Goal: Information Seeking & Learning: Learn about a topic

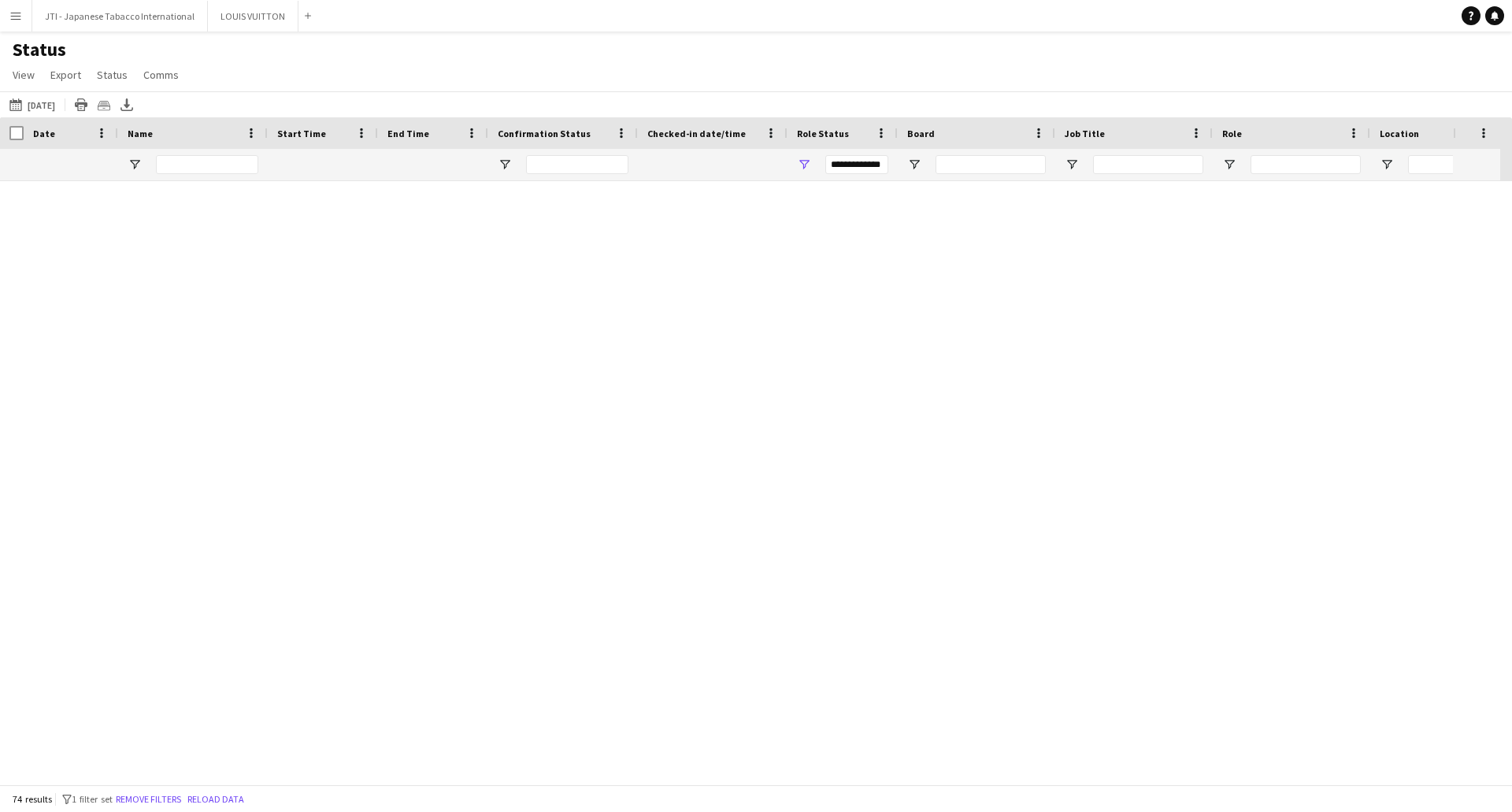
scroll to position [1732, 0]
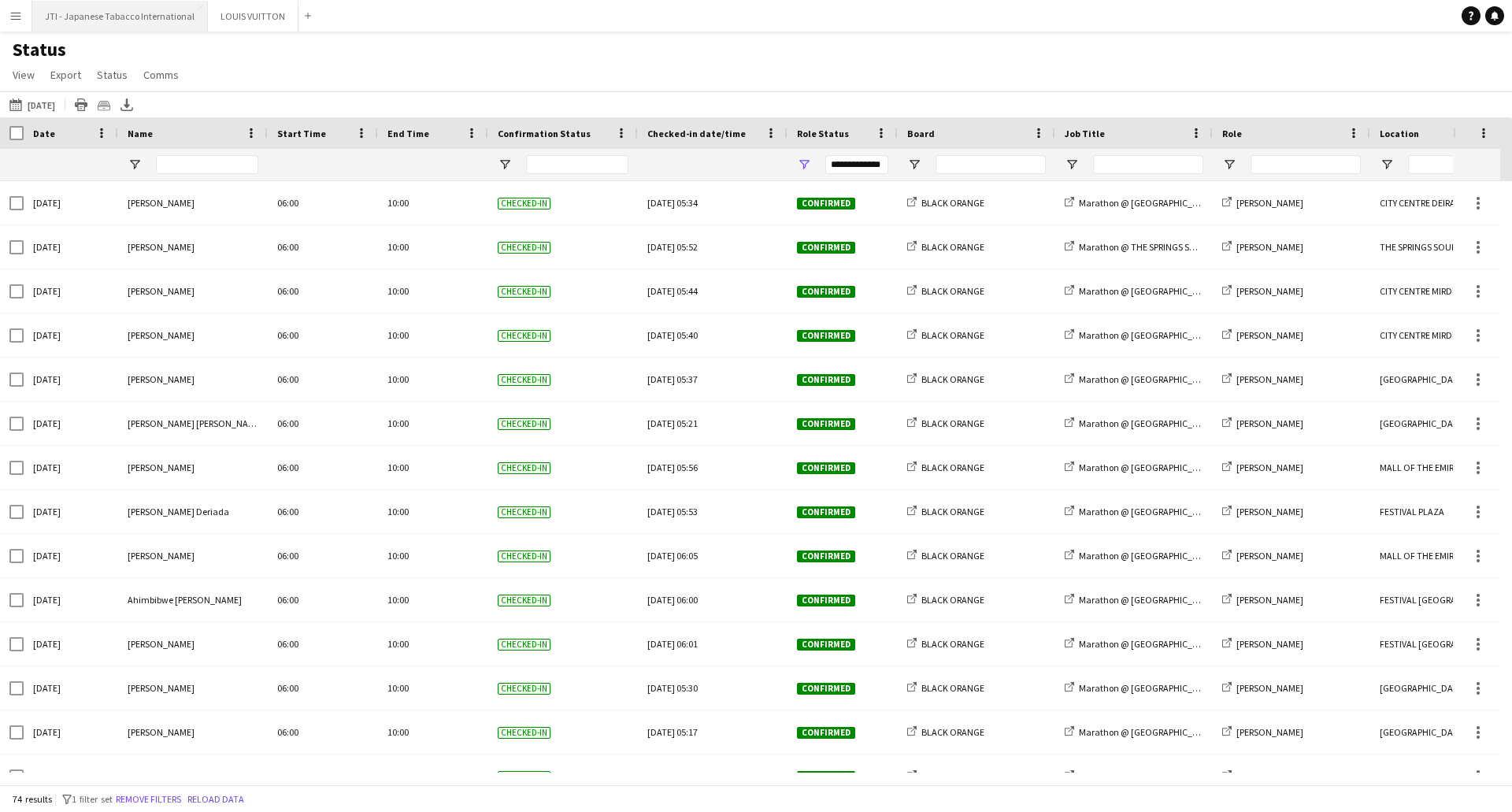
click at [115, 14] on button "JTI - Japanese Tabacco International Close" at bounding box center [120, 16] width 176 height 31
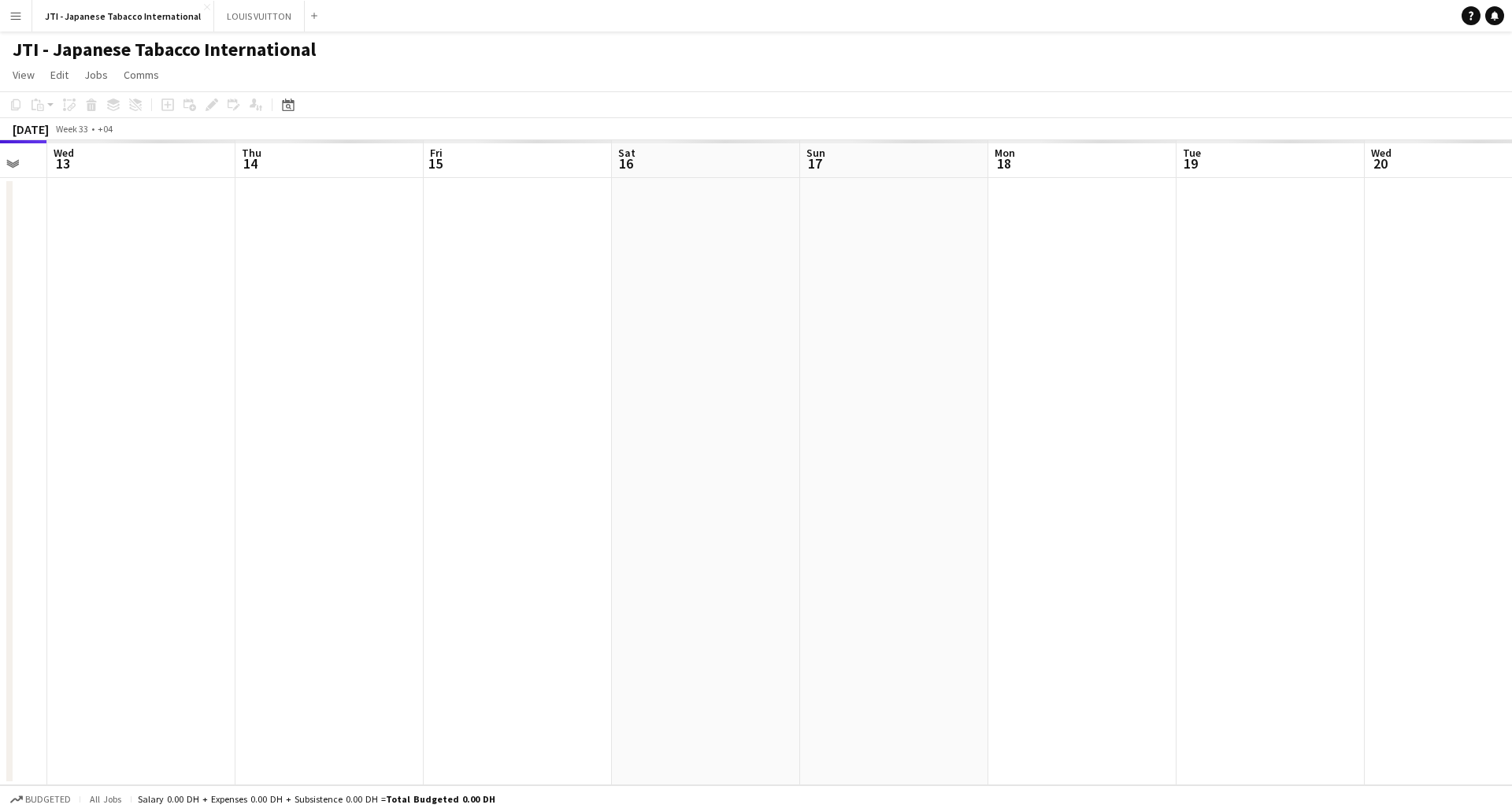
drag, startPoint x: 1097, startPoint y: 370, endPoint x: 683, endPoint y: 359, distance: 414.1
click at [671, 359] on app-calendar-viewport "Sun 10 Mon 11 Tue 12 Wed 13 Thu 14 Fri 15 Sat 16 Sun 17 Mon 18 Tue 19 Wed 20 Th…" at bounding box center [756, 463] width 1512 height 645
drag, startPoint x: 847, startPoint y: 362, endPoint x: 614, endPoint y: 352, distance: 233.2
click at [615, 352] on app-calendar-viewport "Mon 11 Tue 12 Wed 13 Thu 14 Fri 15 Sat 16 Sun 17 Mon 18 Tue 19 Wed 20 Thu 21 Fr…" at bounding box center [756, 463] width 1512 height 645
drag, startPoint x: 1120, startPoint y: 351, endPoint x: 468, endPoint y: 354, distance: 652.0
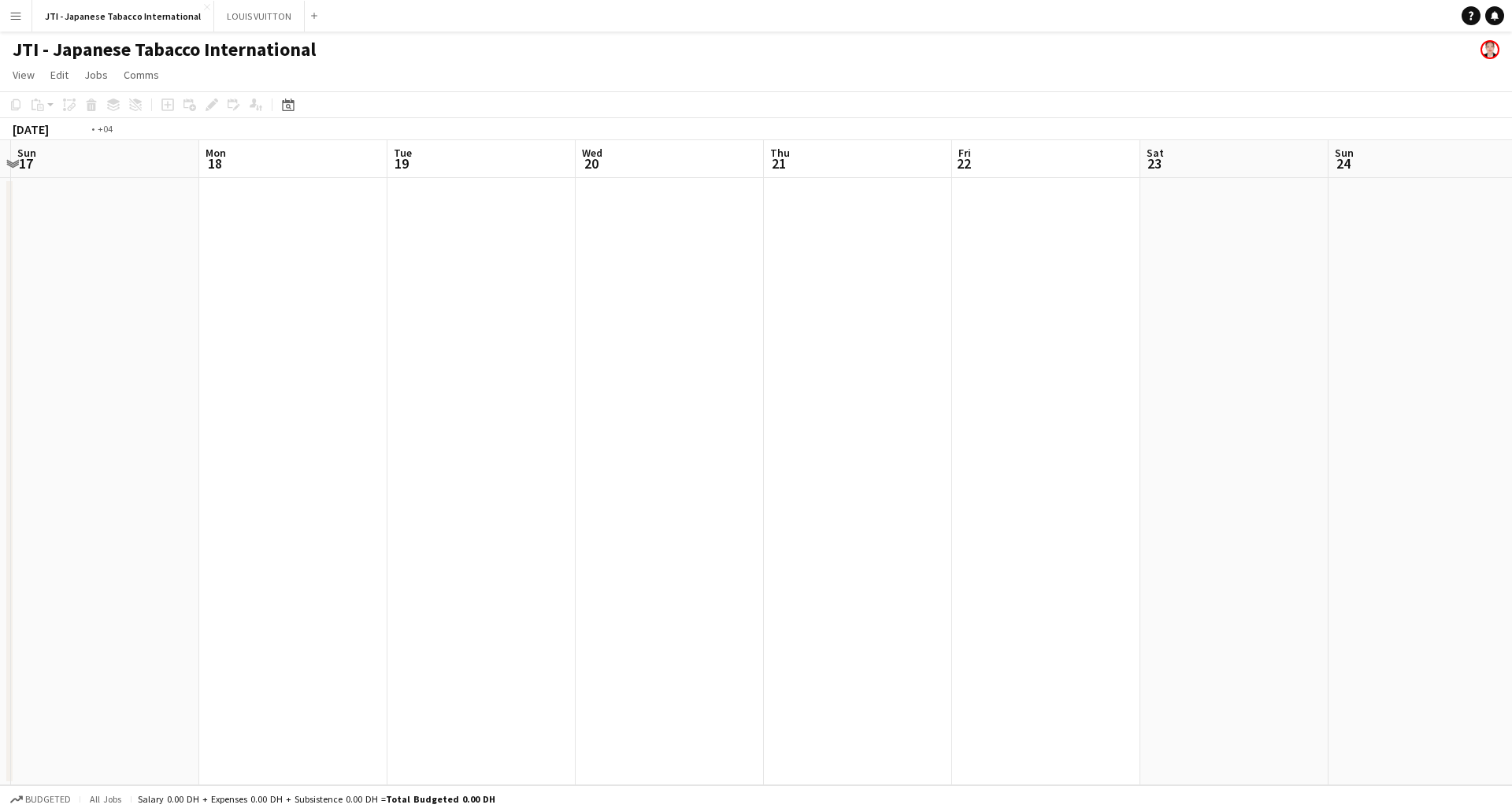
click at [474, 355] on app-calendar-viewport "Thu 14 Fri 15 Sat 16 Sun 17 Mon 18 Tue 19 Wed 20 Thu 21 Fri 22 Sat 23 Sun 24 Mo…" at bounding box center [756, 463] width 1512 height 645
drag, startPoint x: 1441, startPoint y: 334, endPoint x: 798, endPoint y: 347, distance: 643.1
click at [802, 347] on app-calendar-viewport "Mon 18 Tue 19 Wed 20 Thu 21 Fri 22 Sat 23 Sun 24 Mon 25 Tue 26 Wed 27 Thu 28 Fr…" at bounding box center [756, 463] width 1512 height 645
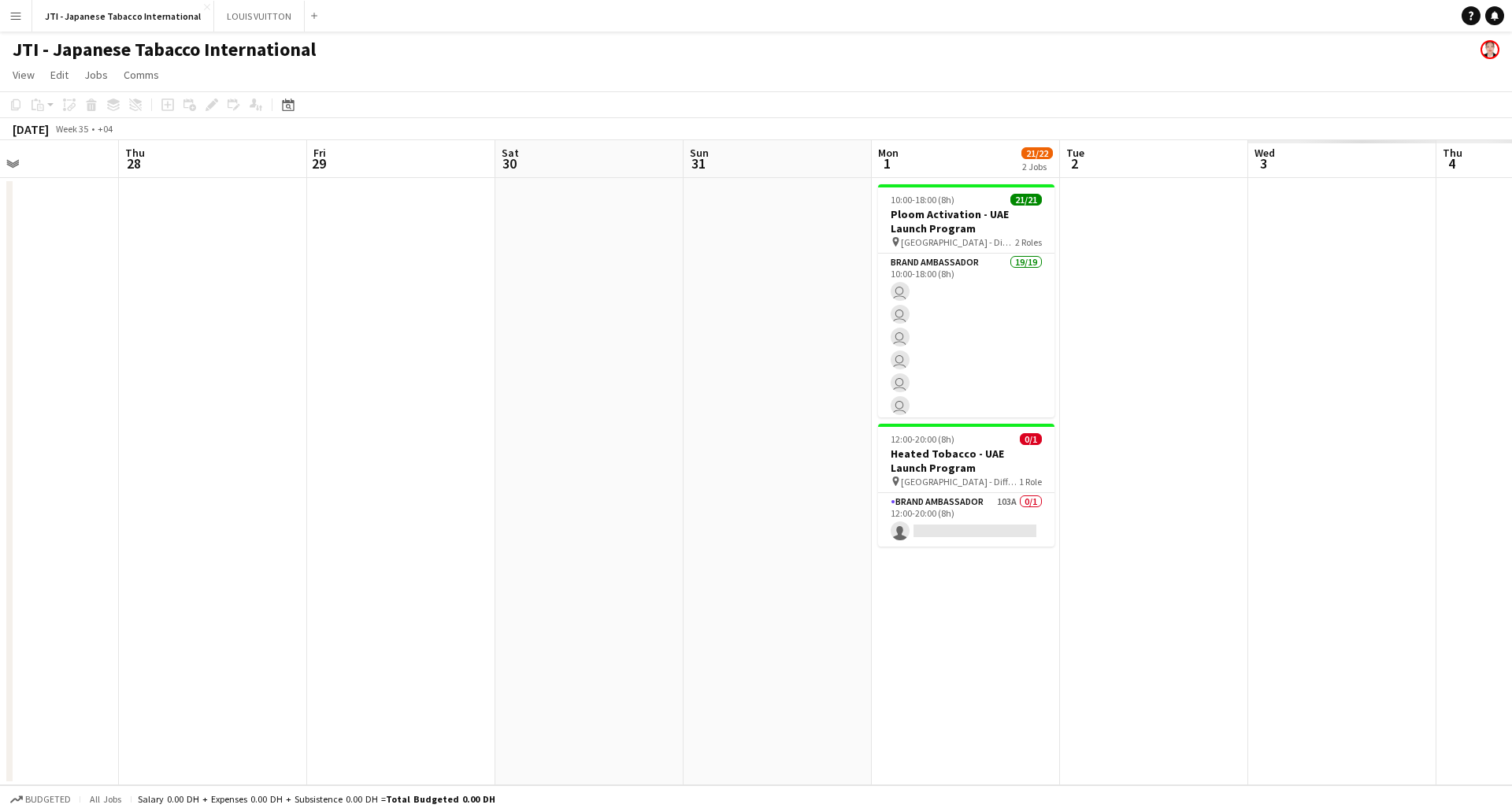
drag, startPoint x: 1237, startPoint y: 342, endPoint x: 562, endPoint y: 362, distance: 675.3
click at [534, 362] on app-calendar-viewport "Mon 25 Tue 26 Wed 27 Thu 28 Fri 29 Sat 30 Sun 31 Mon 1 21/22 2 Jobs Tue 2 Wed 3…" at bounding box center [756, 463] width 1512 height 645
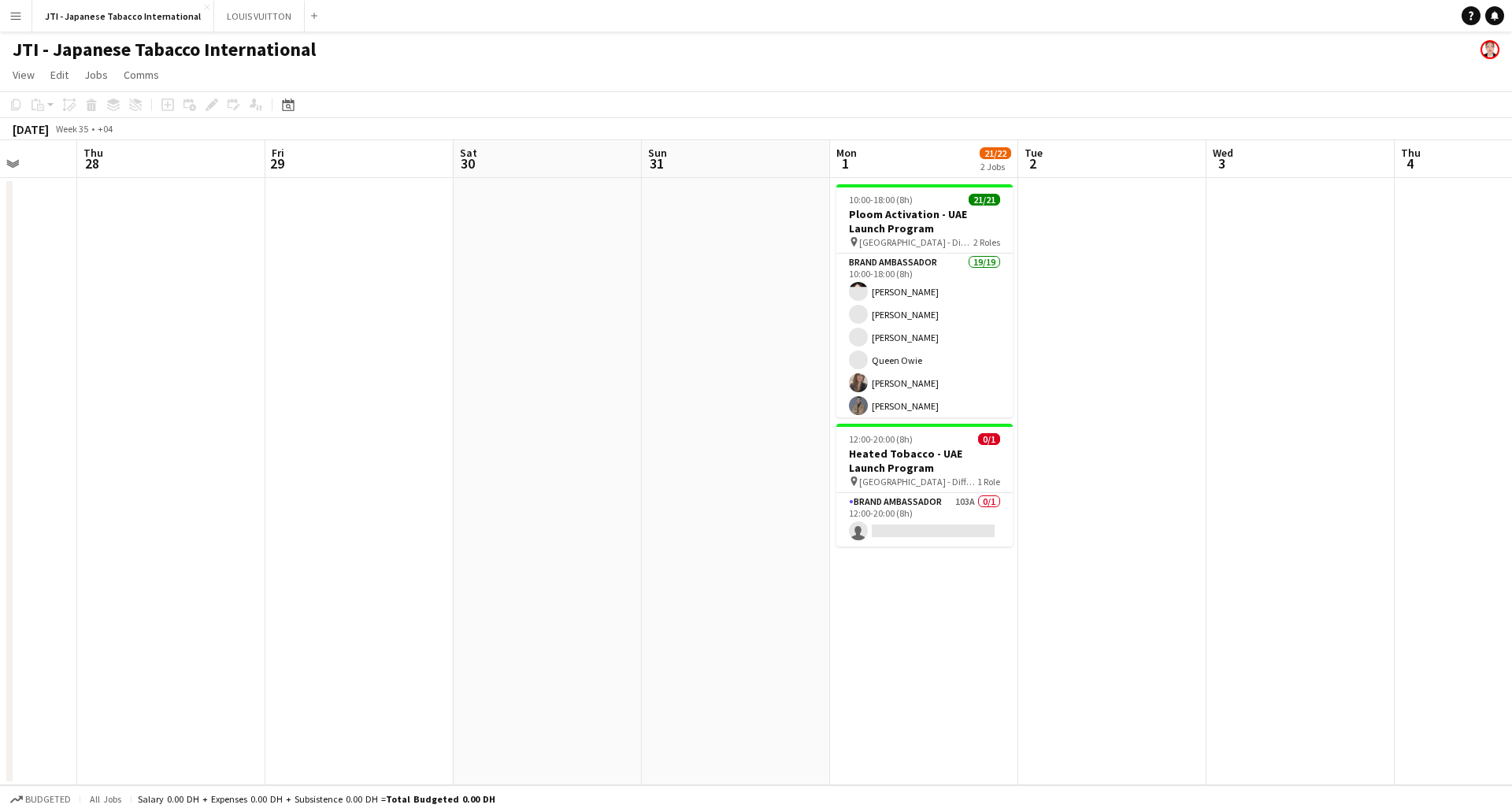
scroll to position [377, 0]
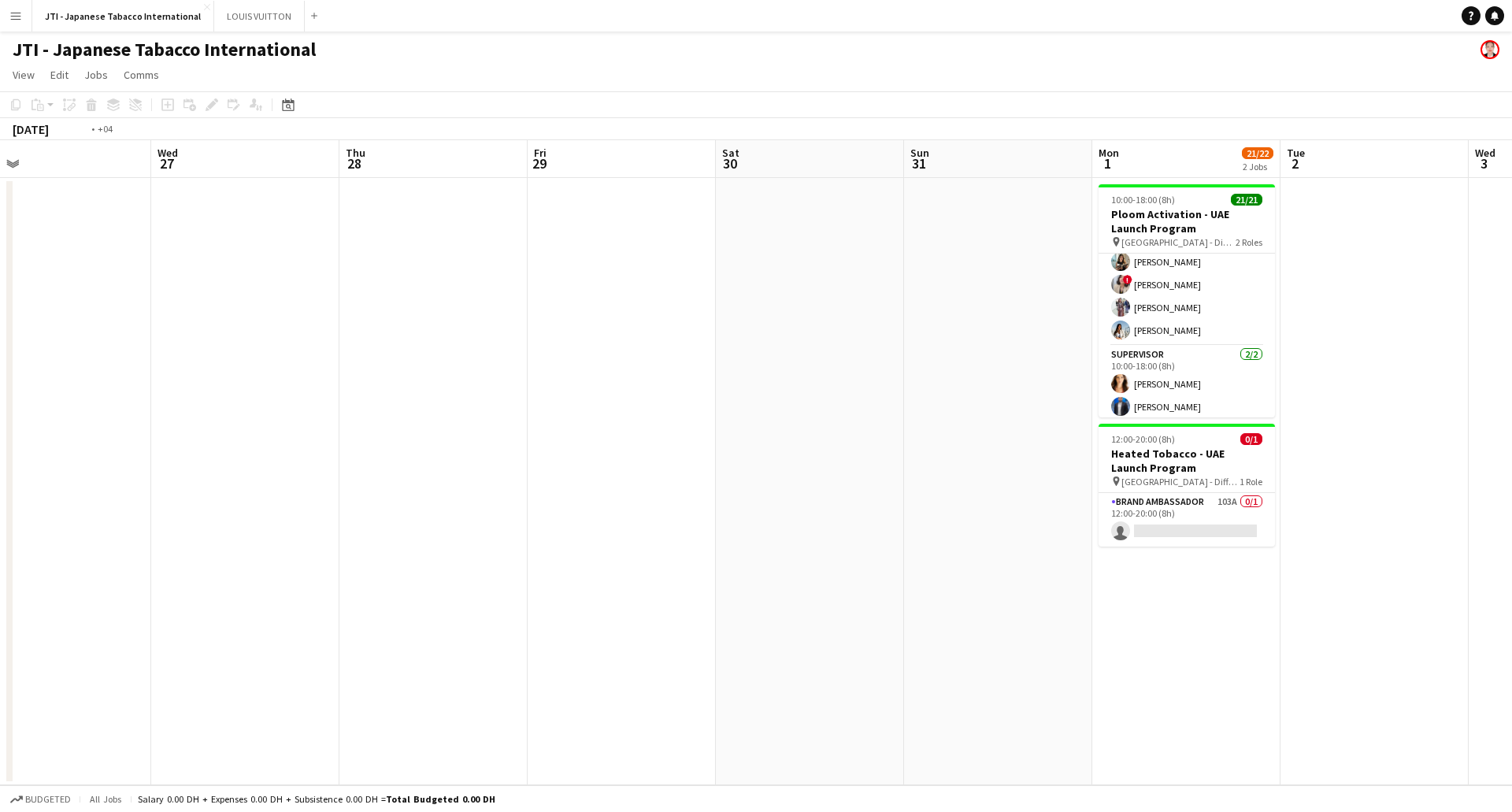
drag, startPoint x: 418, startPoint y: 402, endPoint x: 933, endPoint y: 407, distance: 515.0
click at [1150, 408] on app-calendar-viewport "Sun 24 Mon 25 Tue 26 Wed 27 Thu 28 Fri 29 Sat 30 Sun 31 Mon 1 21/22 2 Jobs Tue …" at bounding box center [756, 463] width 1512 height 645
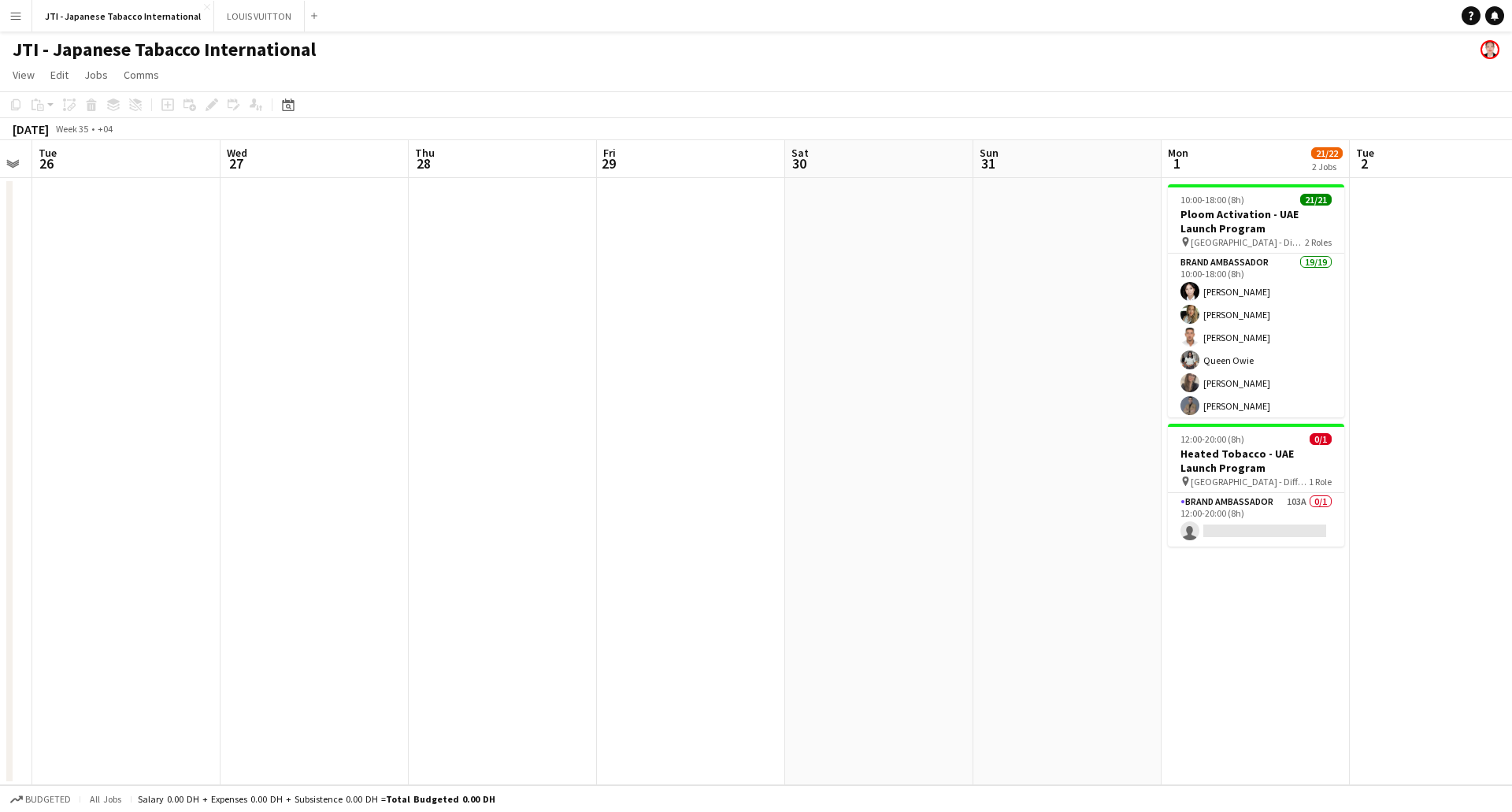
drag, startPoint x: 516, startPoint y: 388, endPoint x: 149, endPoint y: 413, distance: 367.9
click at [0, 429] on app-calendar-viewport "Sat 23 Sun 24 Mon 25 Tue 26 Wed 27 Thu 28 Fri 29 Sat 30 Sun 31 Mon 1 21/22 2 Jo…" at bounding box center [756, 463] width 1512 height 645
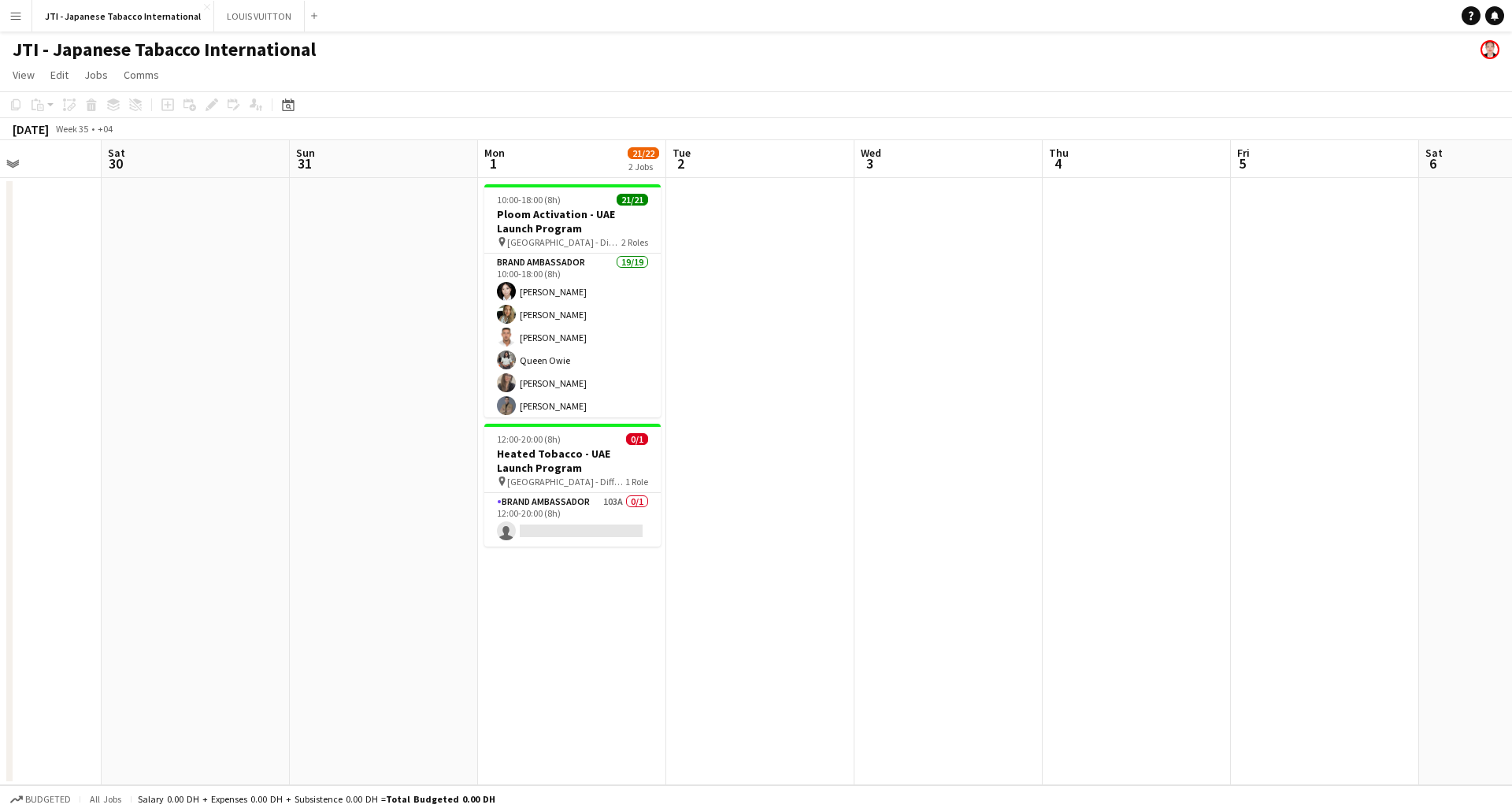
drag, startPoint x: 951, startPoint y: 412, endPoint x: 441, endPoint y: 422, distance: 510.1
click at [421, 430] on app-calendar-viewport "Tue 26 Wed 27 Thu 28 Fri 29 Sat 30 Sun 31 Mon 1 21/22 2 Jobs Tue 2 Wed 3 Thu 4 …" at bounding box center [756, 463] width 1512 height 645
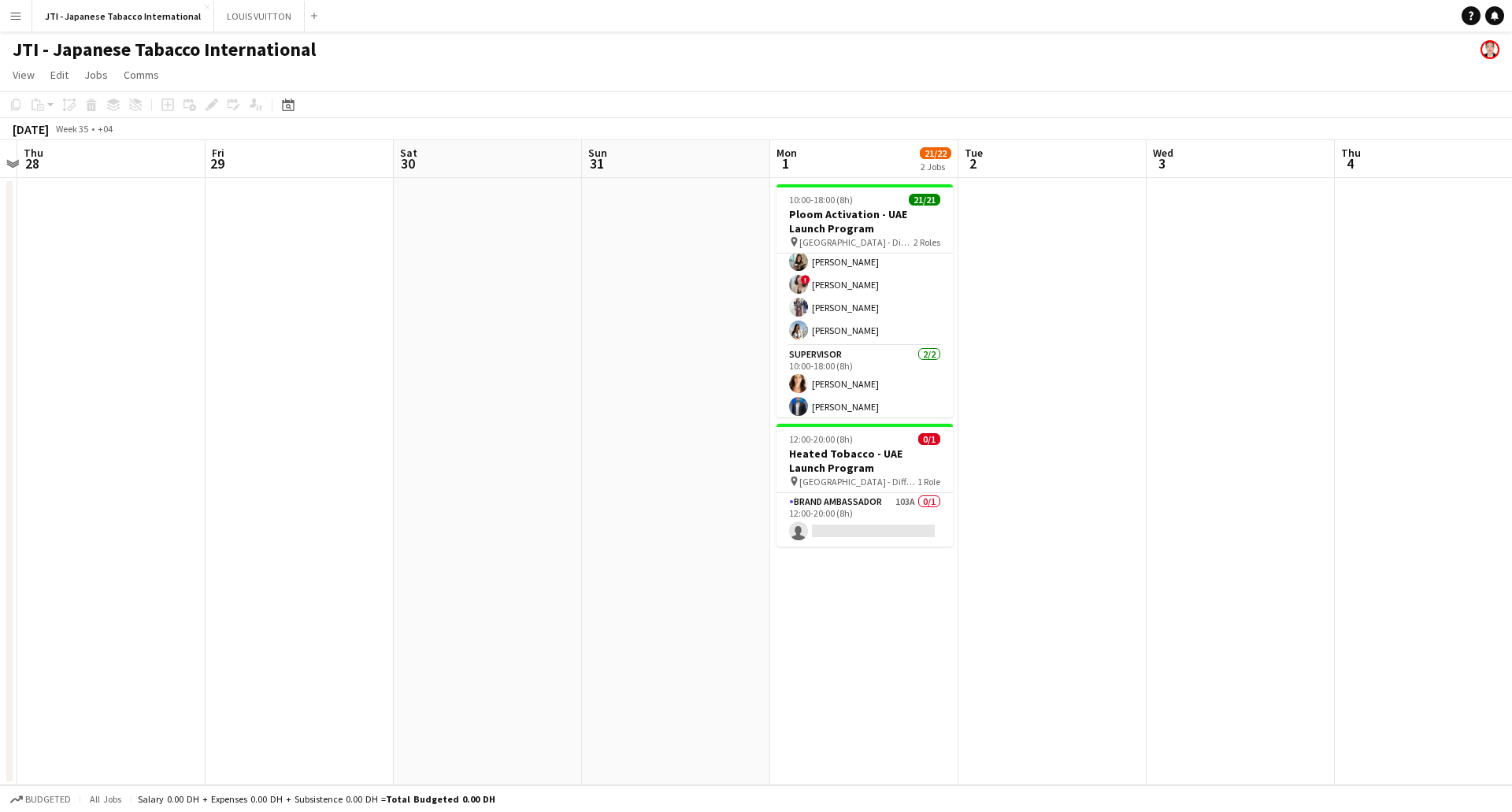
drag, startPoint x: 530, startPoint y: 351, endPoint x: 1248, endPoint y: 206, distance: 732.5
click at [1218, 215] on app-calendar-viewport "Tue 26 Wed 27 Thu 28 Fri 29 Sat 30 Sun 31 Mon 1 21/22 2 Jobs Tue 2 Wed 3 Thu 4 …" at bounding box center [756, 463] width 1512 height 645
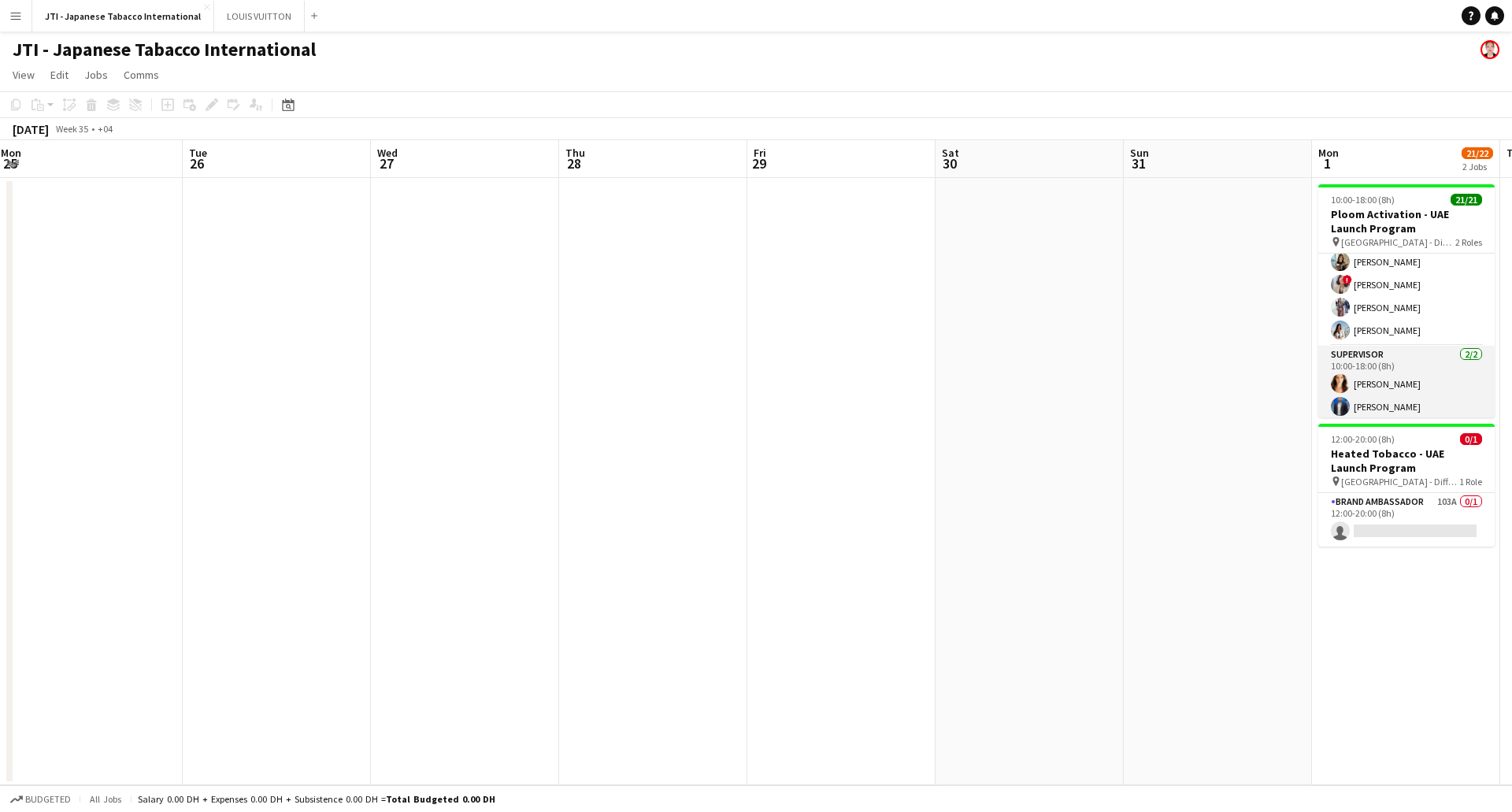
click at [1397, 396] on app-card-role "Supervisor 2/2 10:00-18:00 (8h) vanessa roveratti Mohammed Raziqa" at bounding box center [1407, 384] width 177 height 77
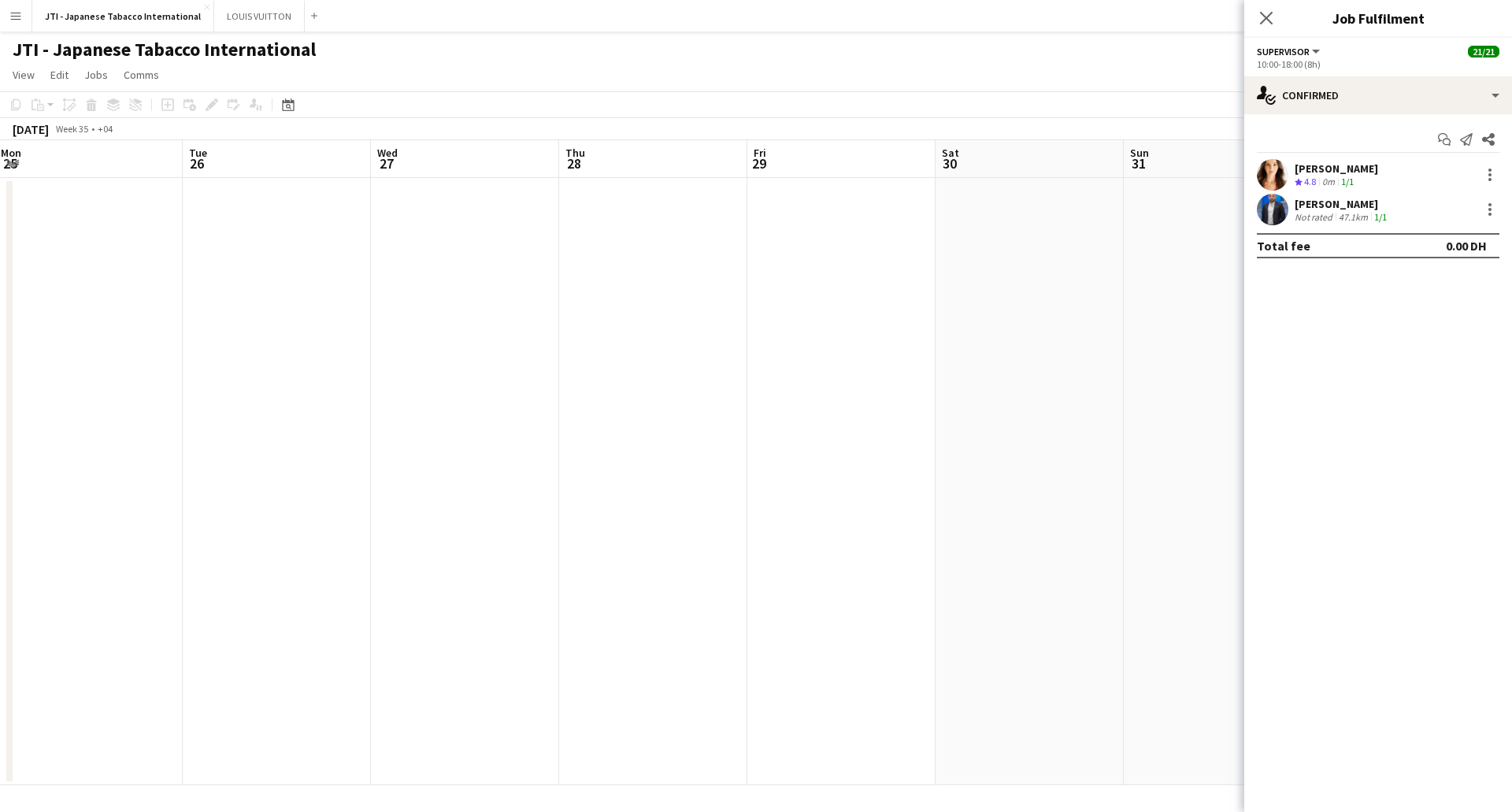
click at [843, 346] on app-date-cell at bounding box center [841, 481] width 188 height 607
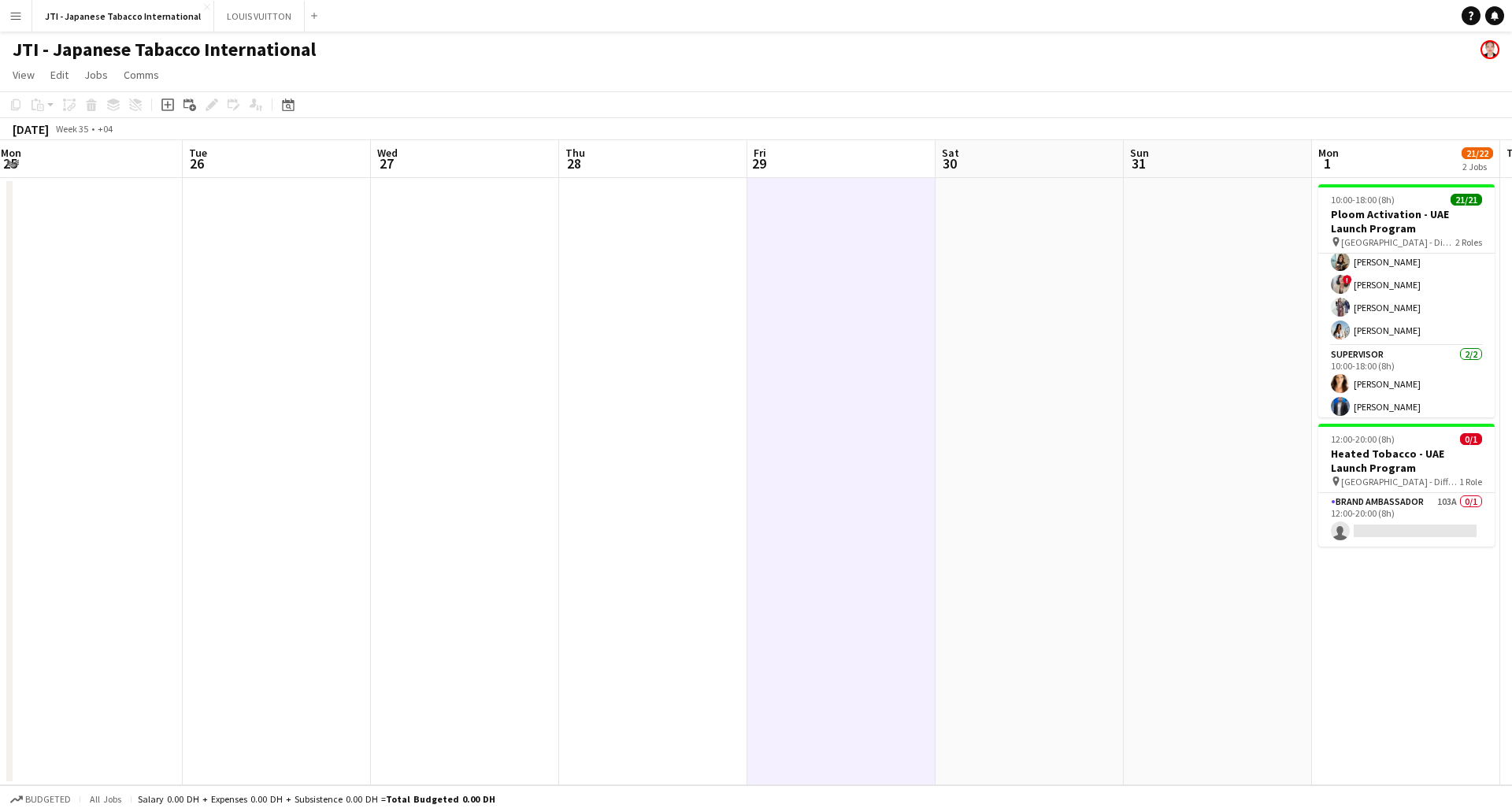
drag, startPoint x: 976, startPoint y: 406, endPoint x: 330, endPoint y: 351, distance: 648.3
click at [333, 359] on app-calendar-viewport "Sat 23 Sun 24 Mon 25 Tue 26 Wed 27 Thu 28 Fri 29 Sat 30 Sun 31 Mon 1 21/22 2 Jo…" at bounding box center [756, 463] width 1512 height 645
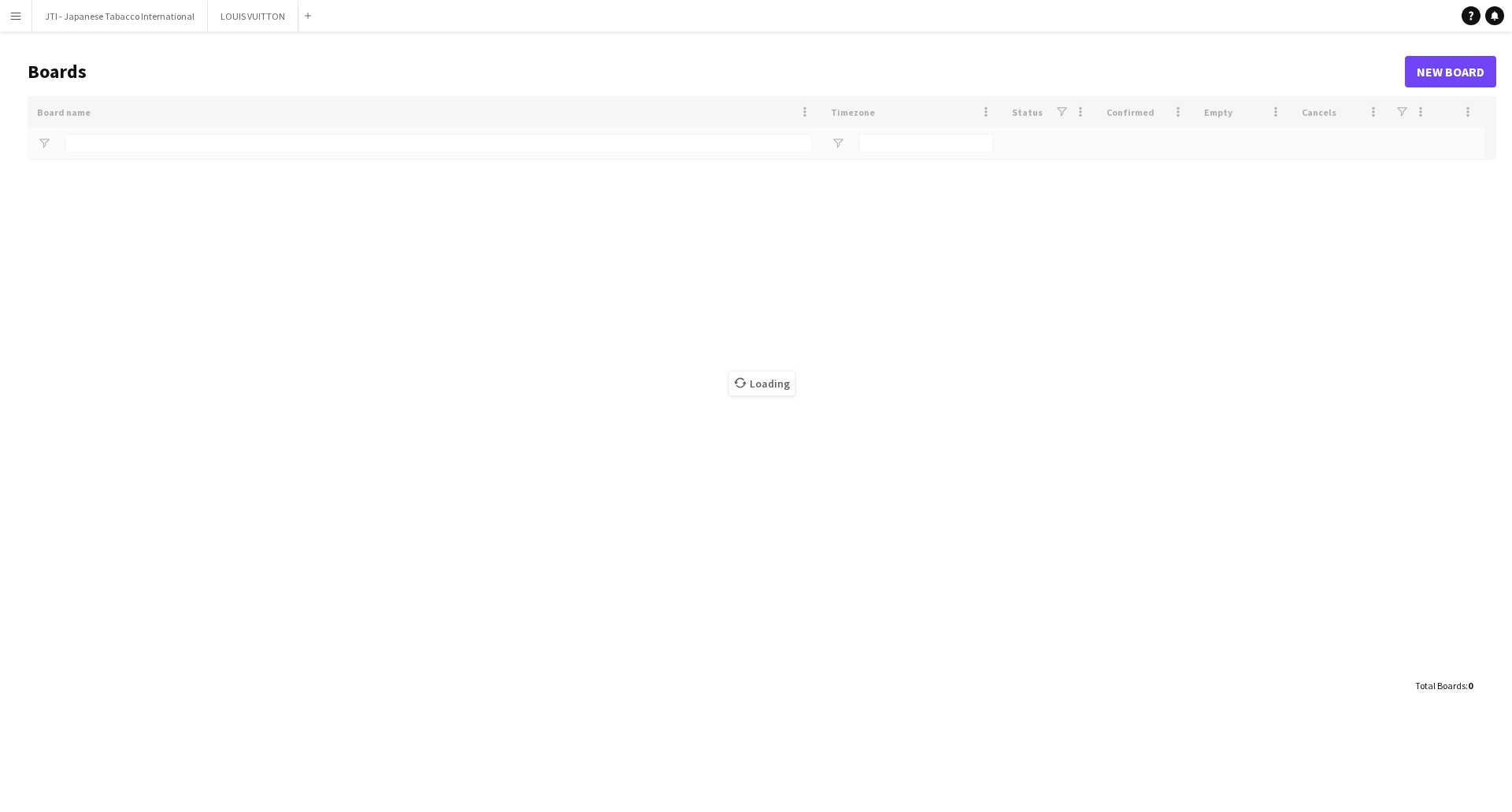
click at [18, 23] on button "Menu" at bounding box center [15, 15] width 32 height 32
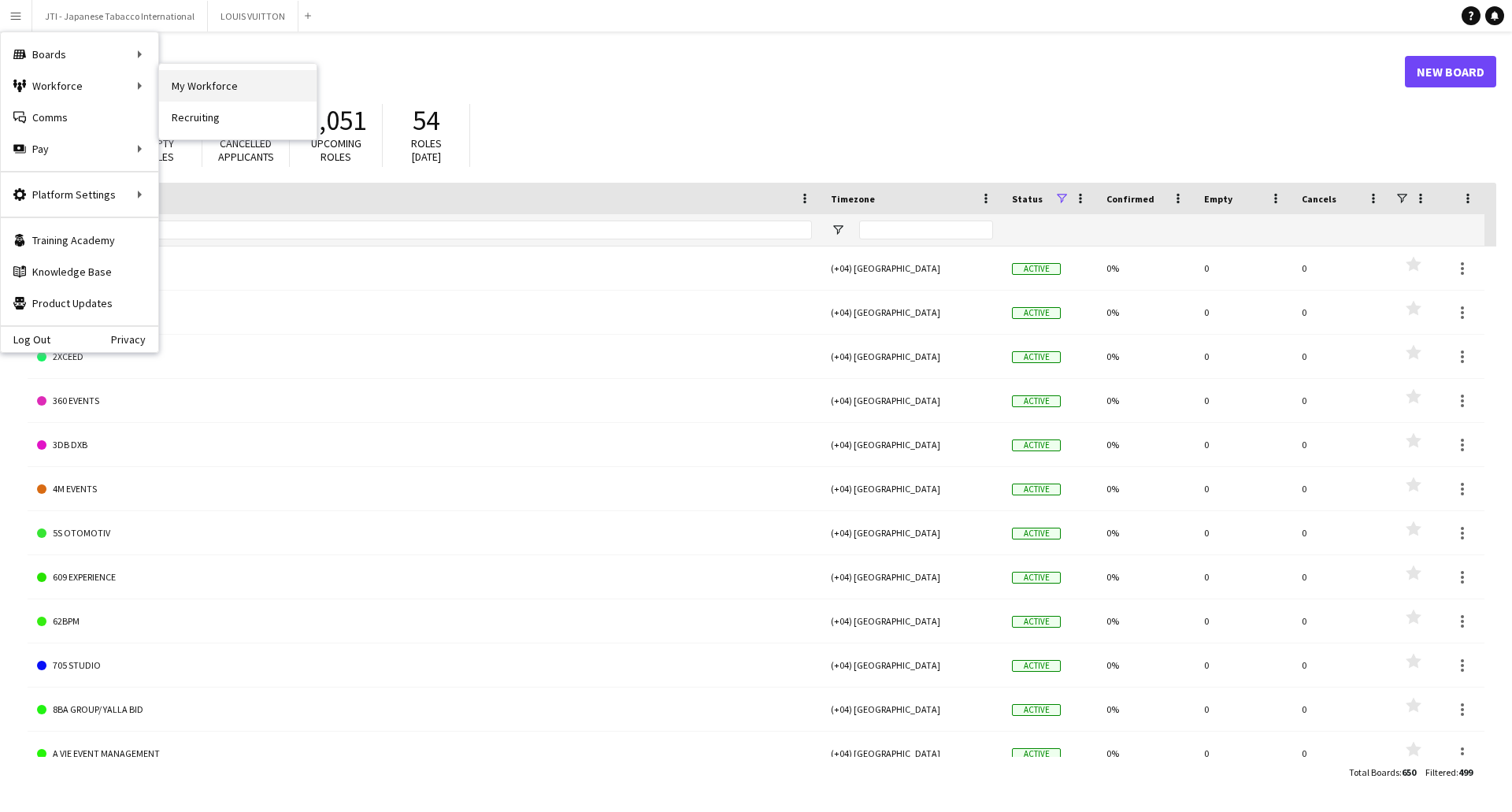
click at [234, 82] on link "My Workforce" at bounding box center [237, 86] width 158 height 32
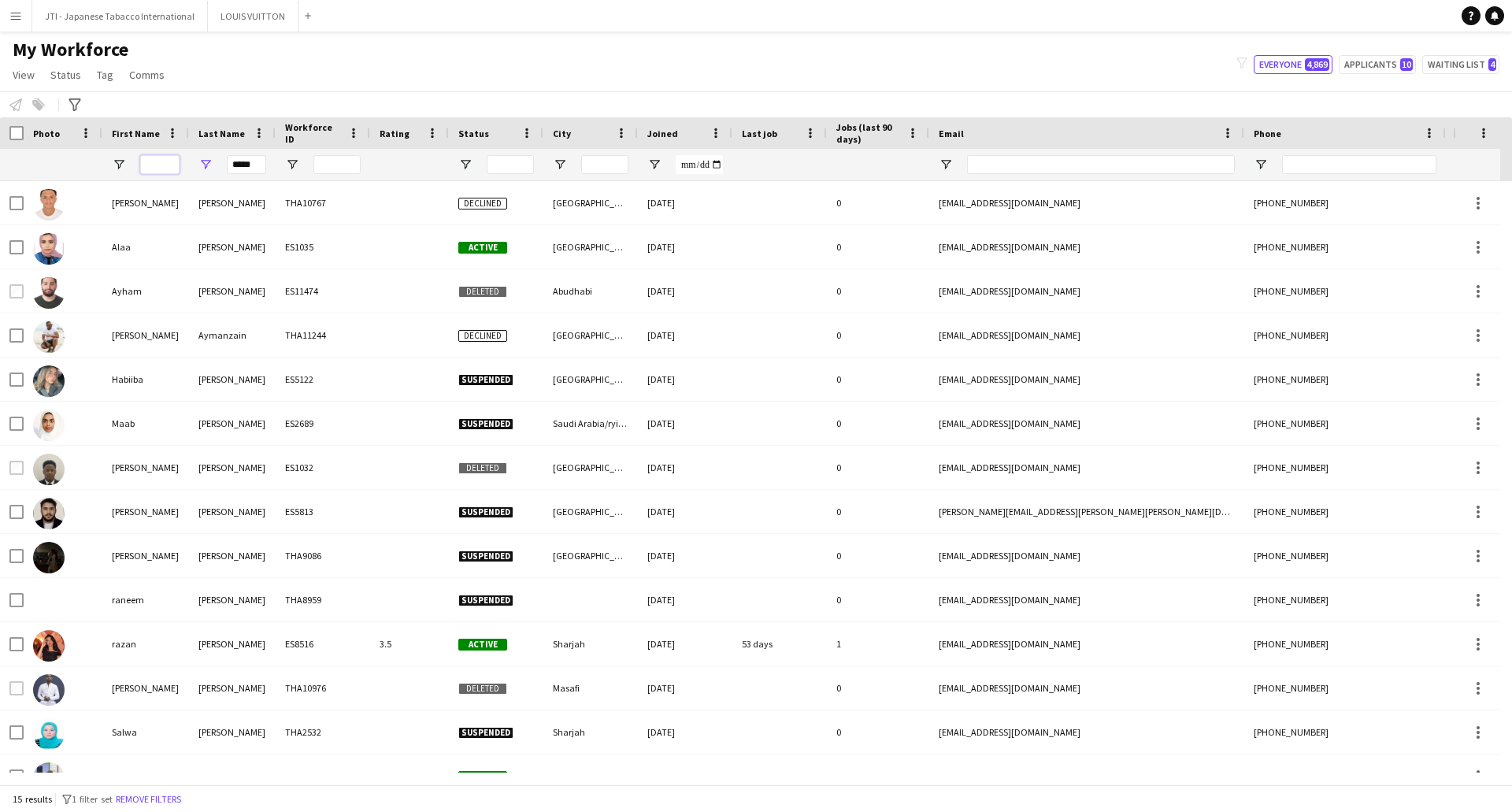
click at [162, 162] on input "First Name Filter Input" at bounding box center [160, 164] width 40 height 19
drag, startPoint x: 265, startPoint y: 161, endPoint x: 194, endPoint y: 160, distance: 71.0
click at [195, 160] on div "*****" at bounding box center [233, 164] width 87 height 32
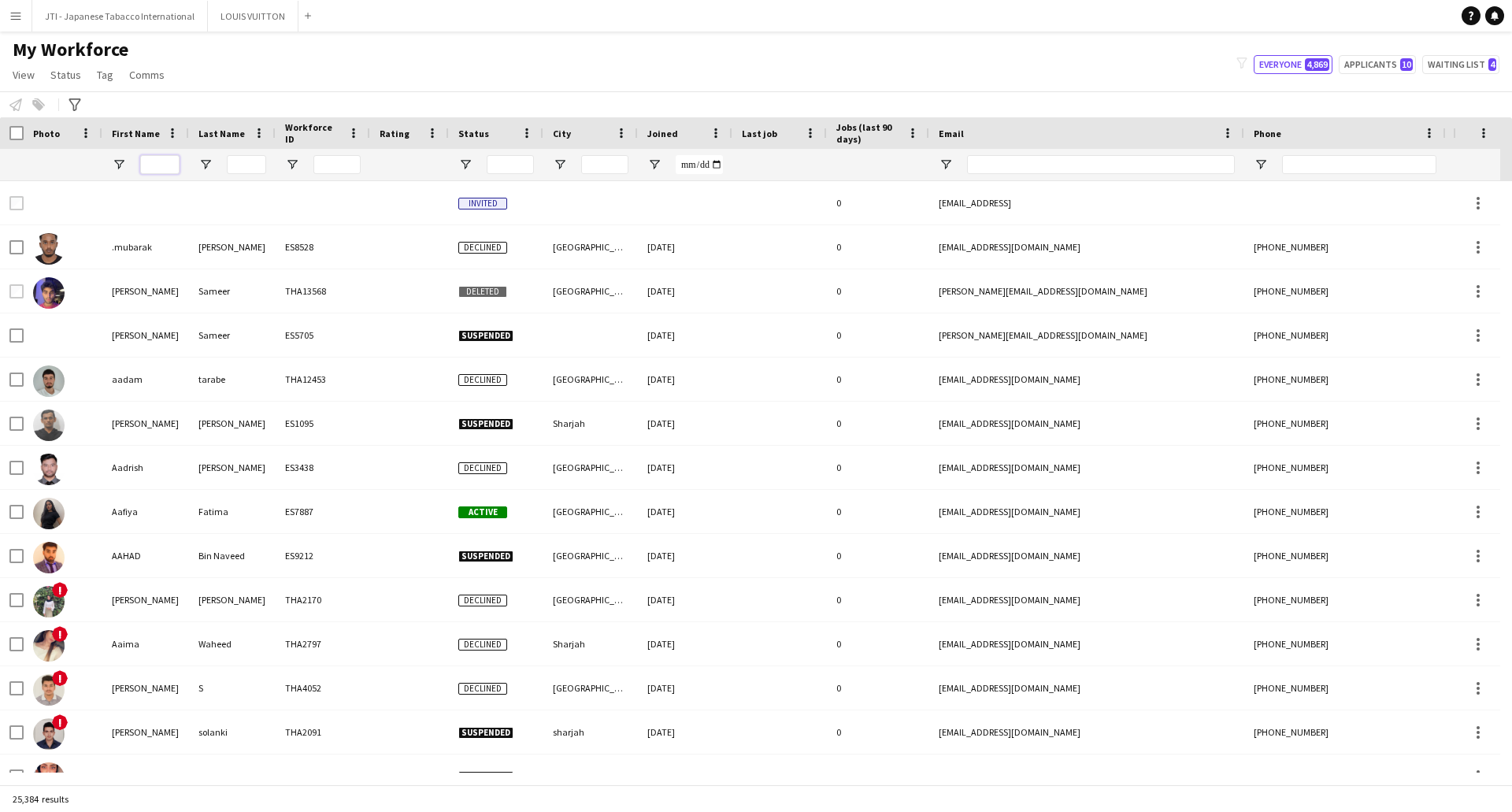
click at [157, 162] on input "First Name Filter Input" at bounding box center [160, 164] width 40 height 19
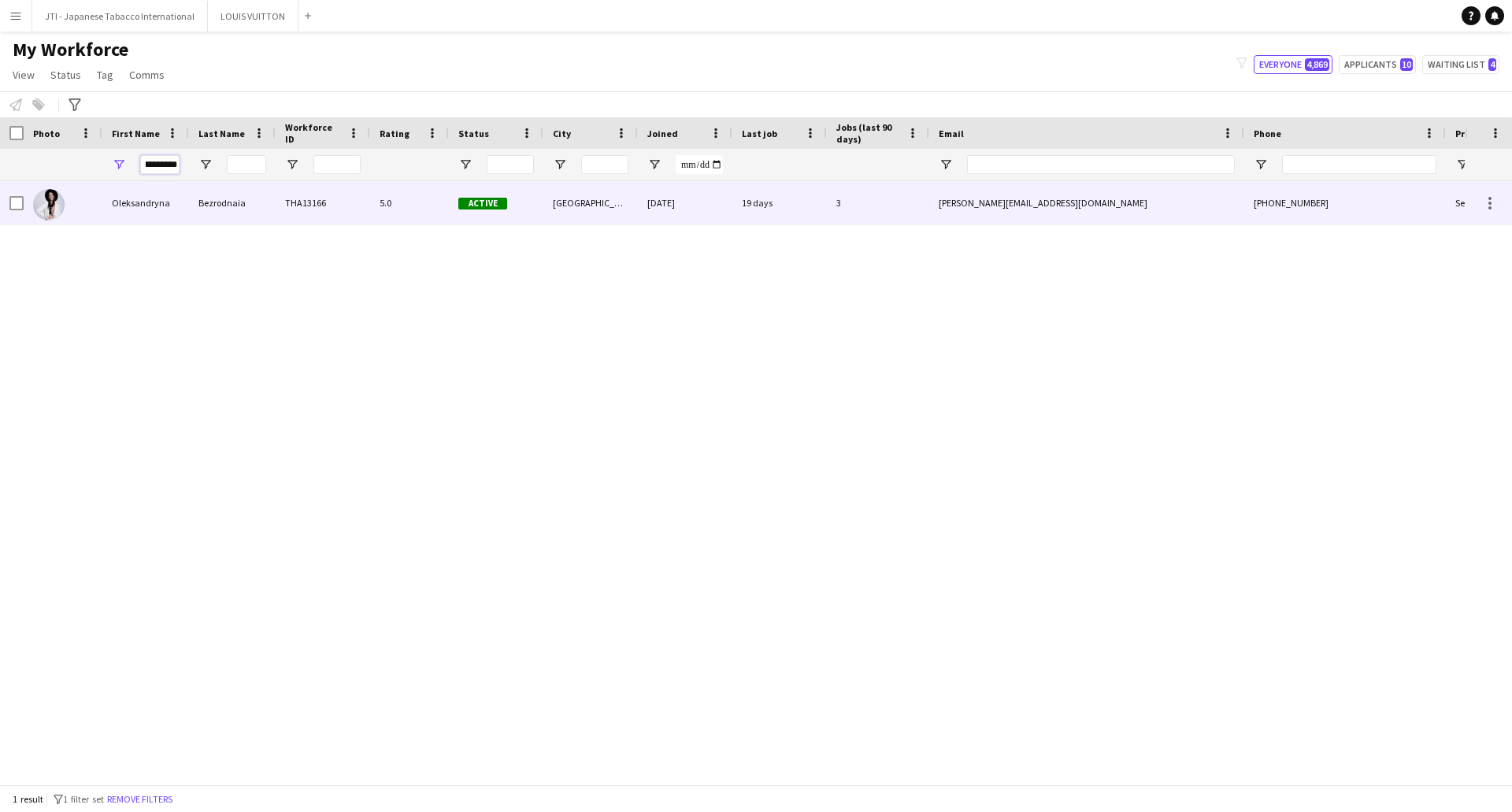
type input "**********"
click at [184, 205] on div "Oleksandryna" at bounding box center [146, 203] width 87 height 43
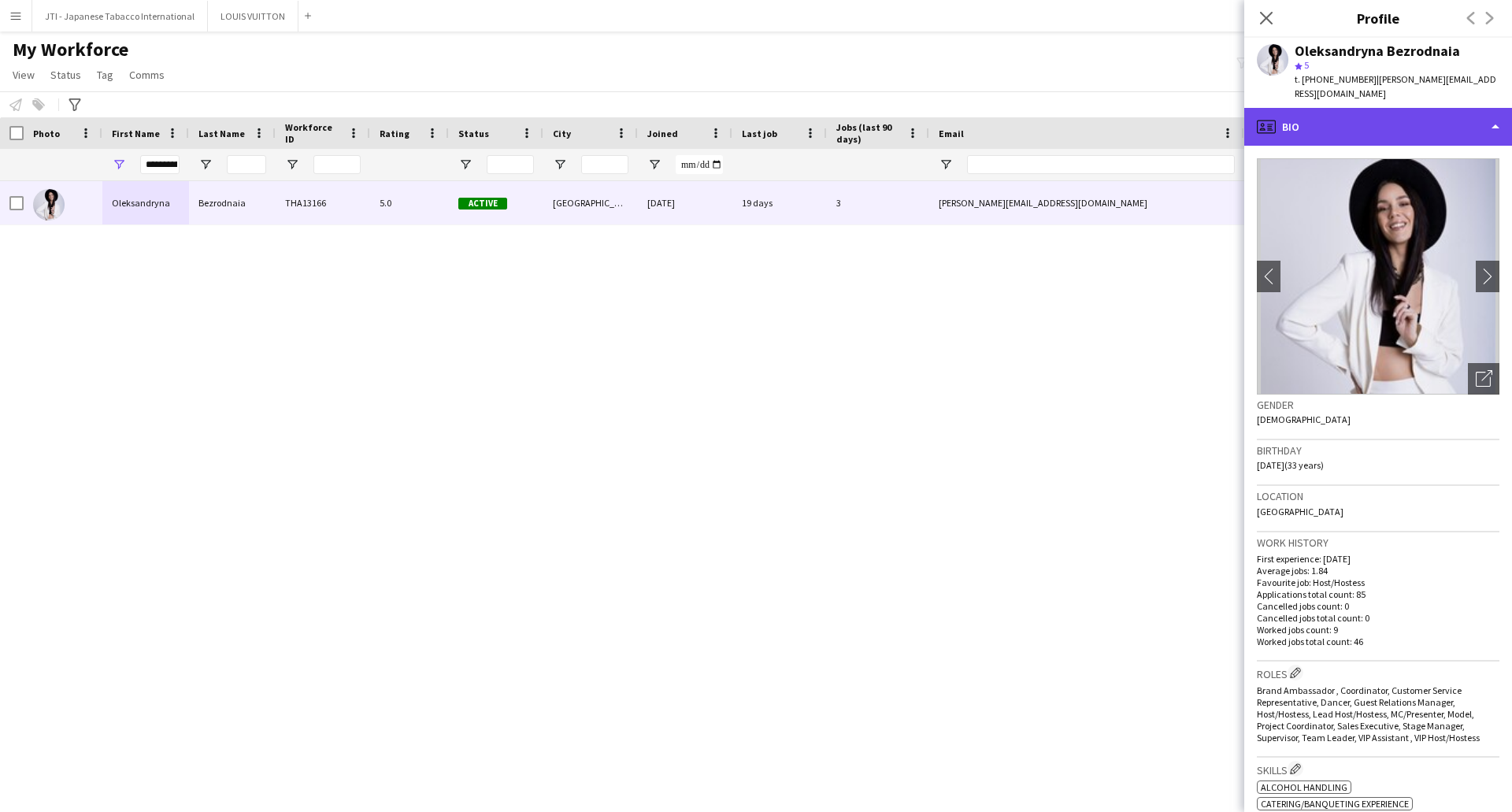
click at [1361, 132] on div "profile Bio" at bounding box center [1378, 127] width 268 height 38
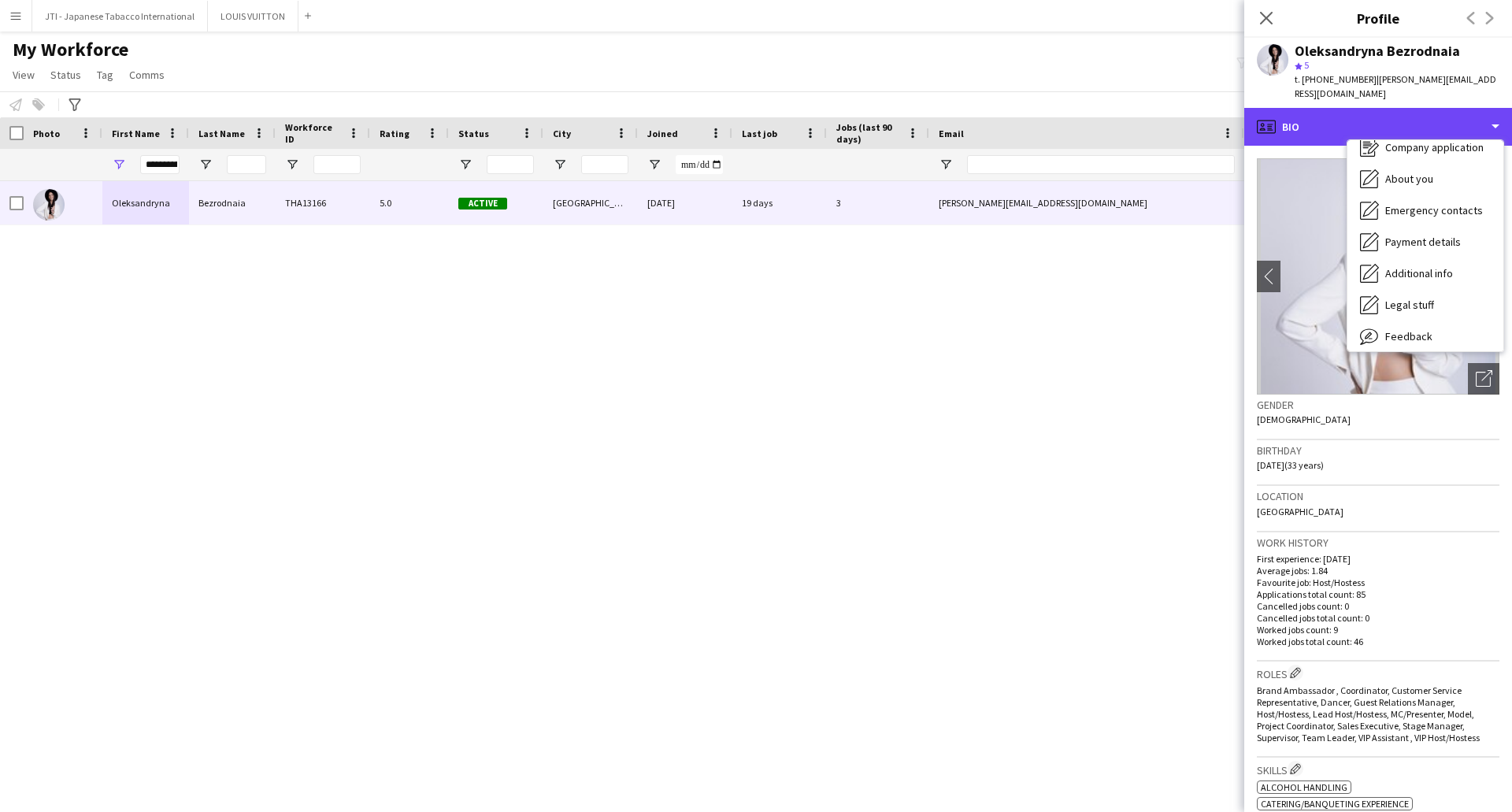
scroll to position [85, 0]
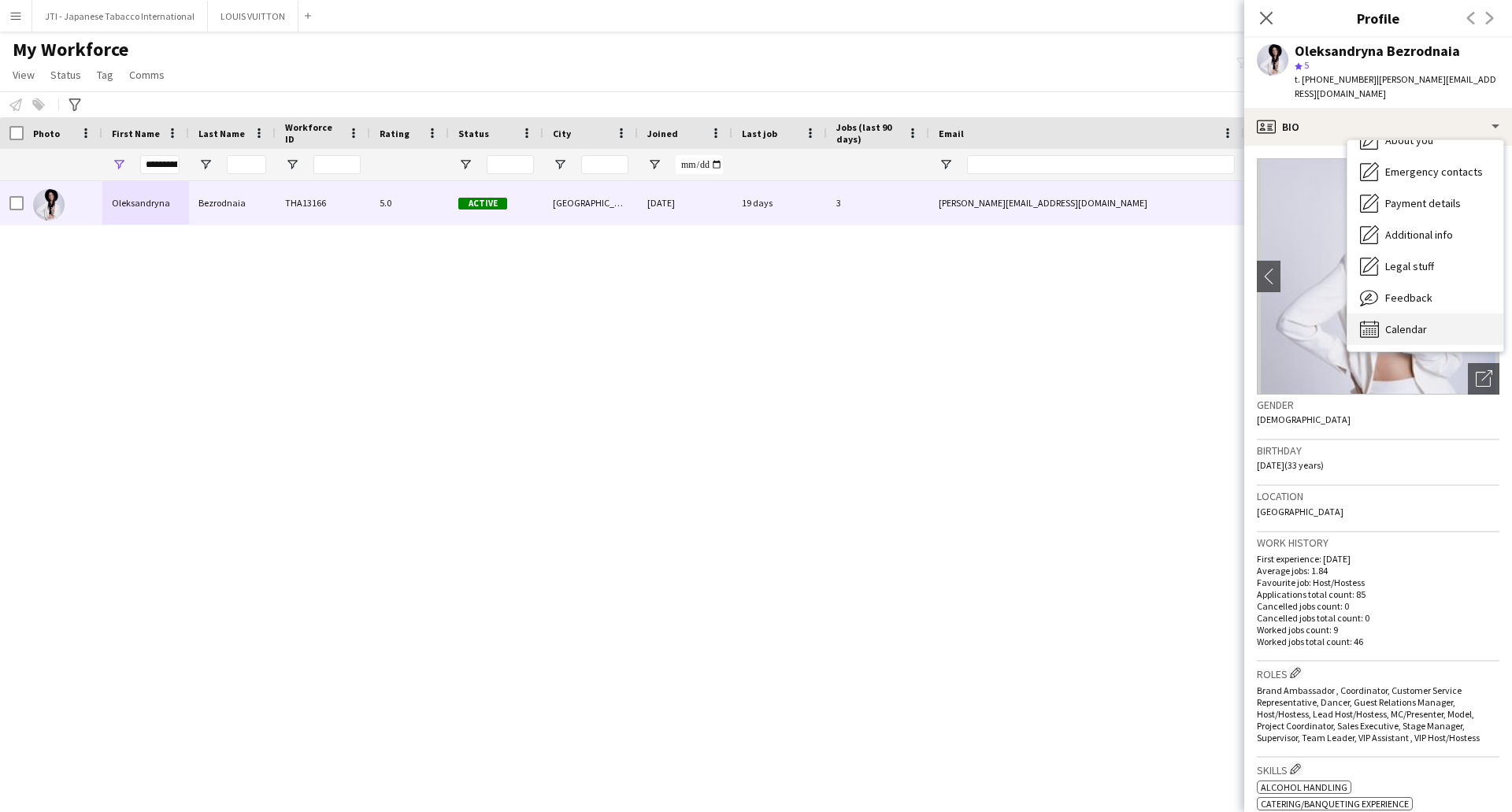
click at [1401, 324] on span "Calendar" at bounding box center [1407, 329] width 41 height 14
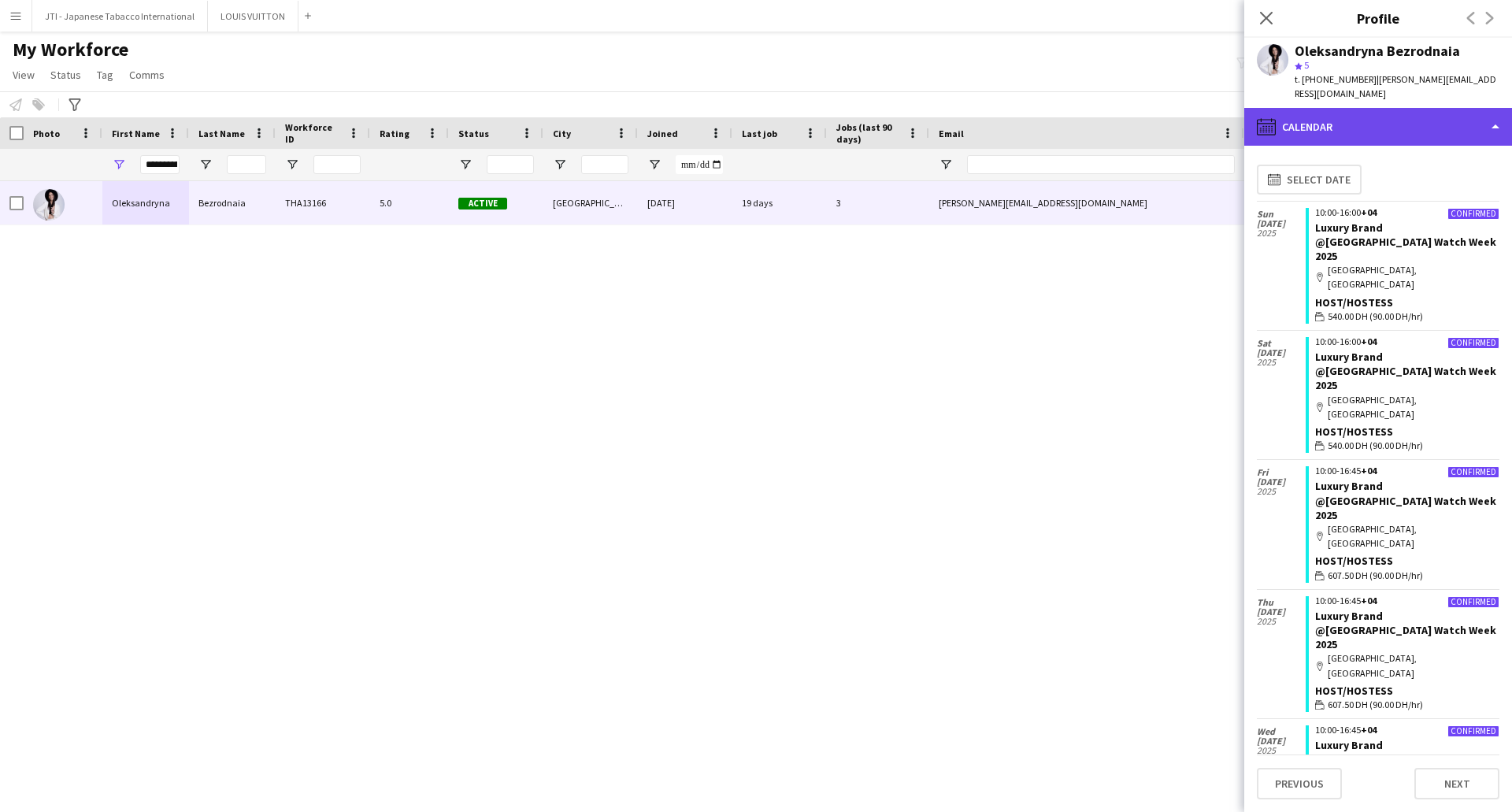
click at [1400, 123] on div "calendar-full Calendar" at bounding box center [1378, 127] width 268 height 38
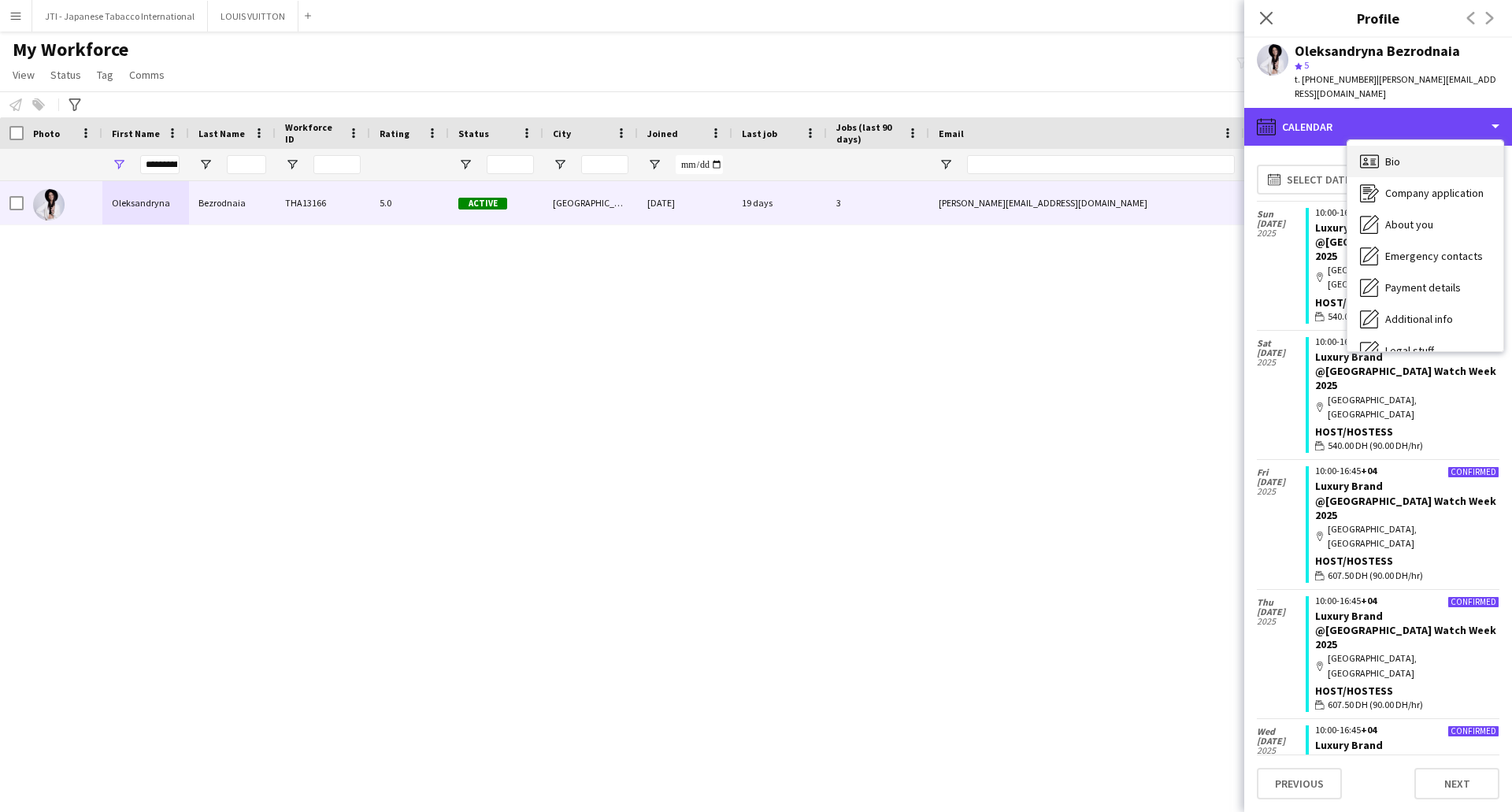
scroll to position [0, 0]
click at [1397, 158] on span "Bio" at bounding box center [1393, 162] width 15 height 14
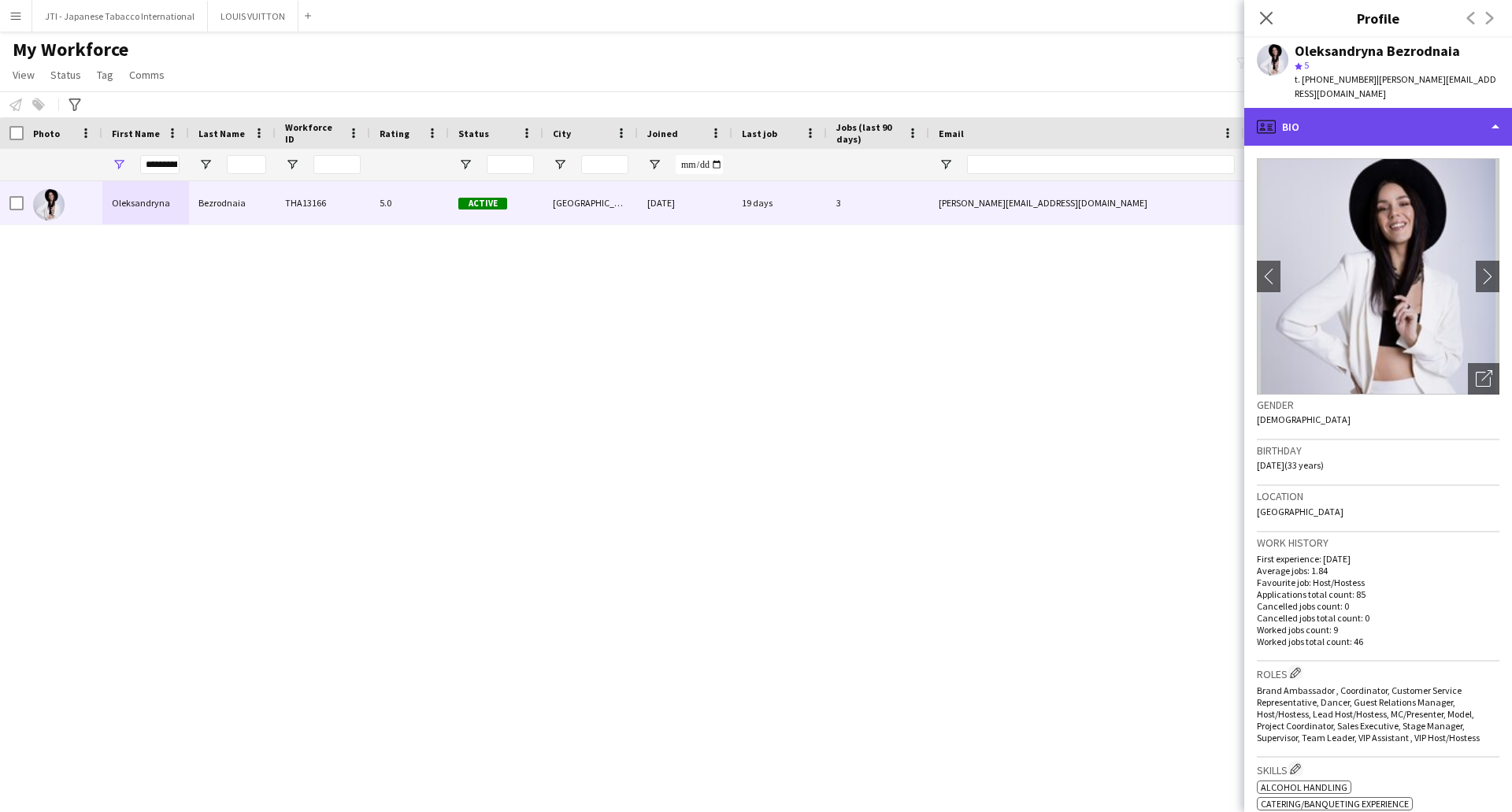
click at [1405, 137] on div "profile Bio" at bounding box center [1378, 127] width 268 height 38
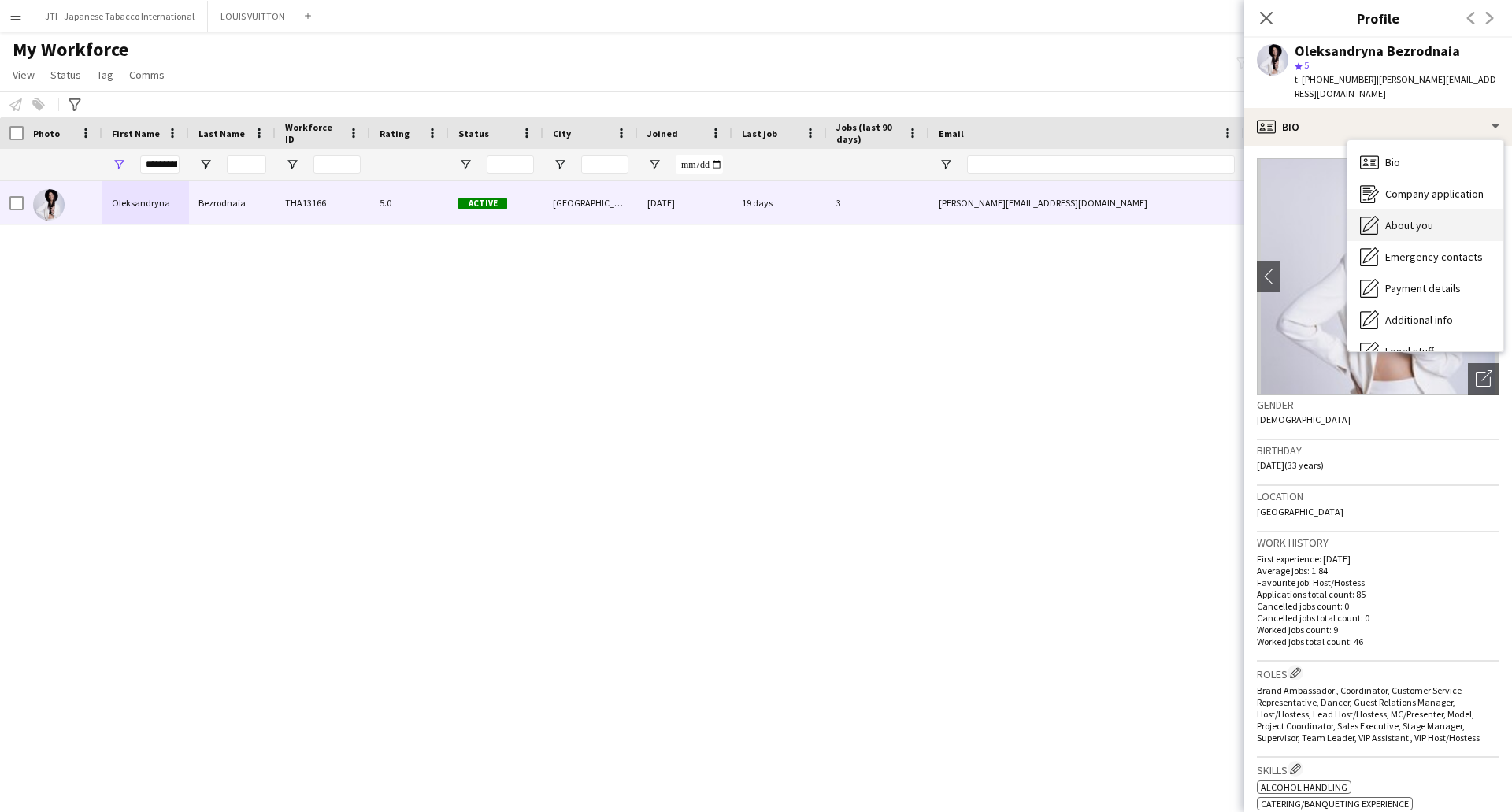
click at [1402, 233] on div "About you About you" at bounding box center [1425, 224] width 156 height 32
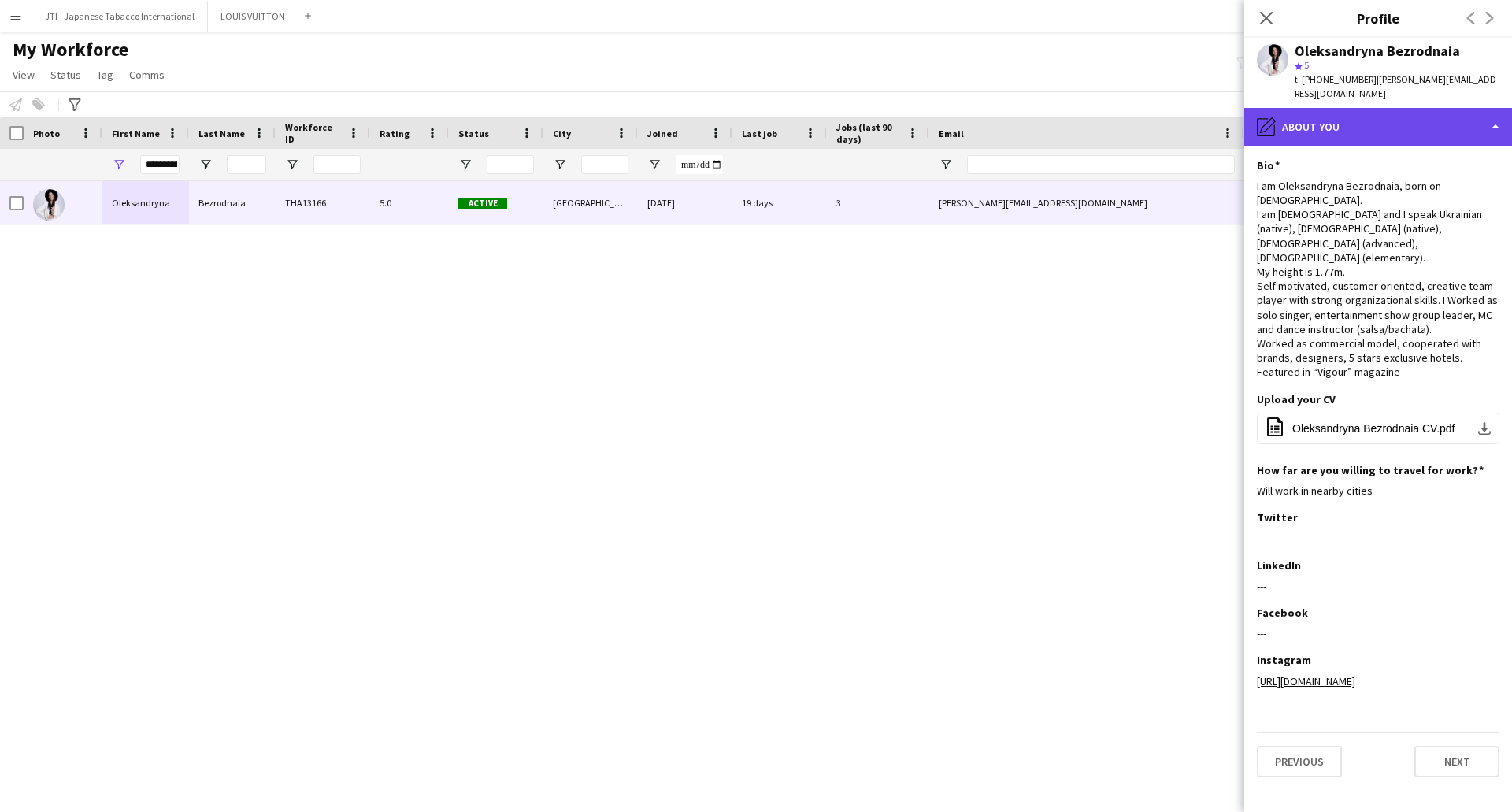
click at [1401, 136] on div "pencil4 About you" at bounding box center [1378, 127] width 268 height 38
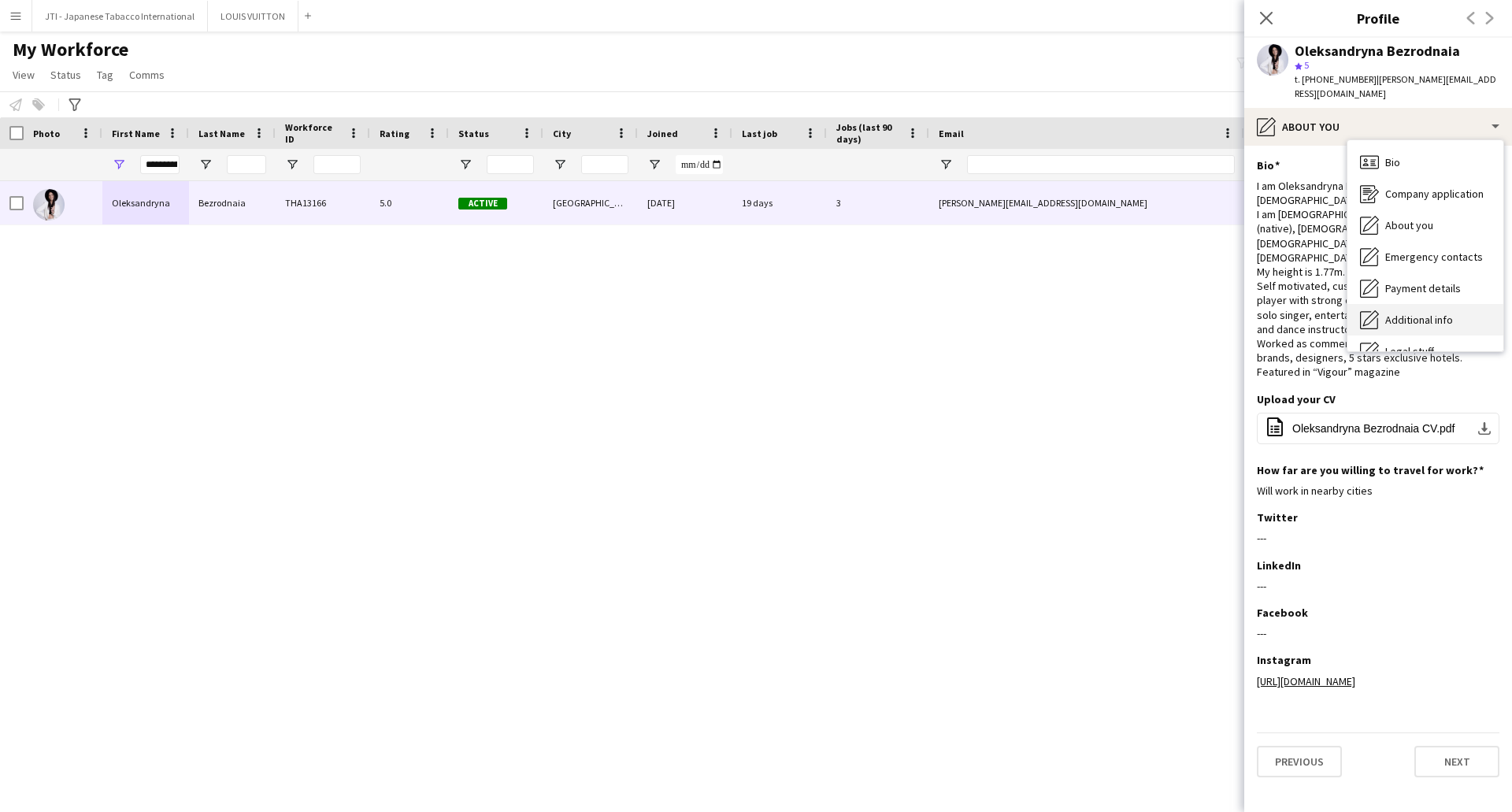
click at [1406, 328] on div "Additional info Additional info" at bounding box center [1425, 319] width 156 height 32
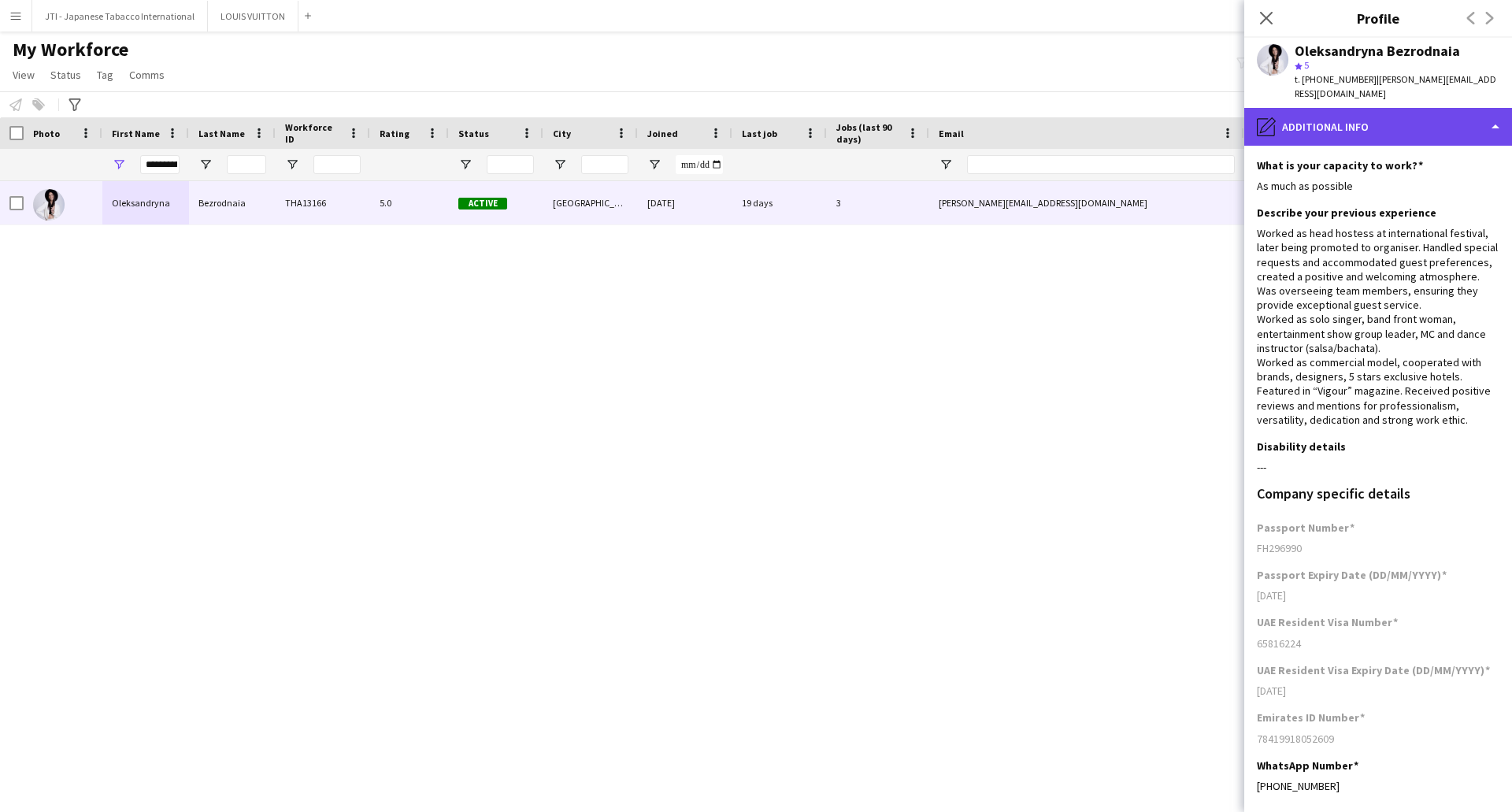
click at [1387, 115] on div "pencil4 Additional info" at bounding box center [1378, 127] width 268 height 38
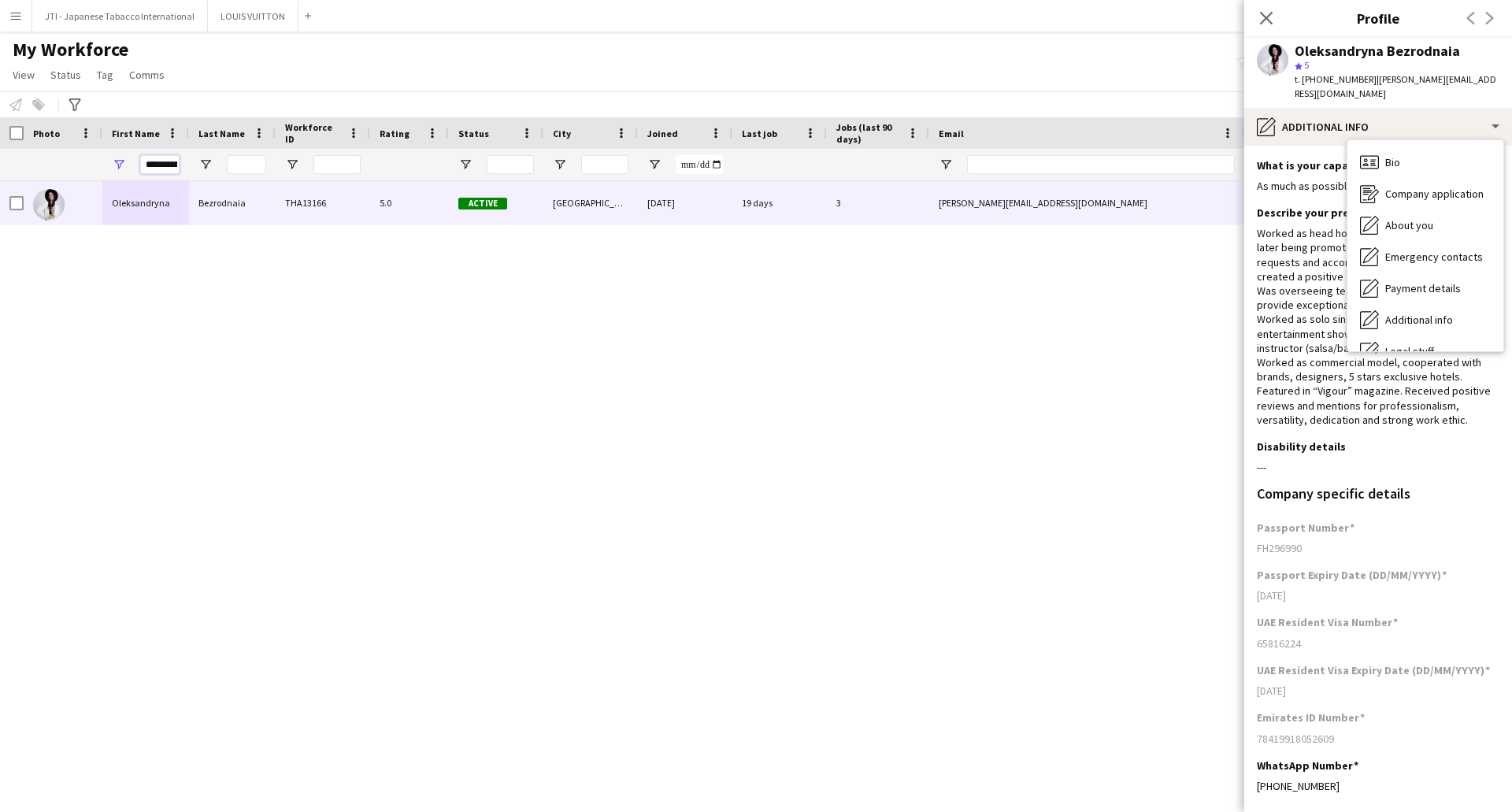
scroll to position [0, 22]
drag, startPoint x: 147, startPoint y: 163, endPoint x: 538, endPoint y: 129, distance: 392.5
click at [537, 129] on div "Workforce Details Photo First Name Age" at bounding box center [854, 149] width 1708 height 64
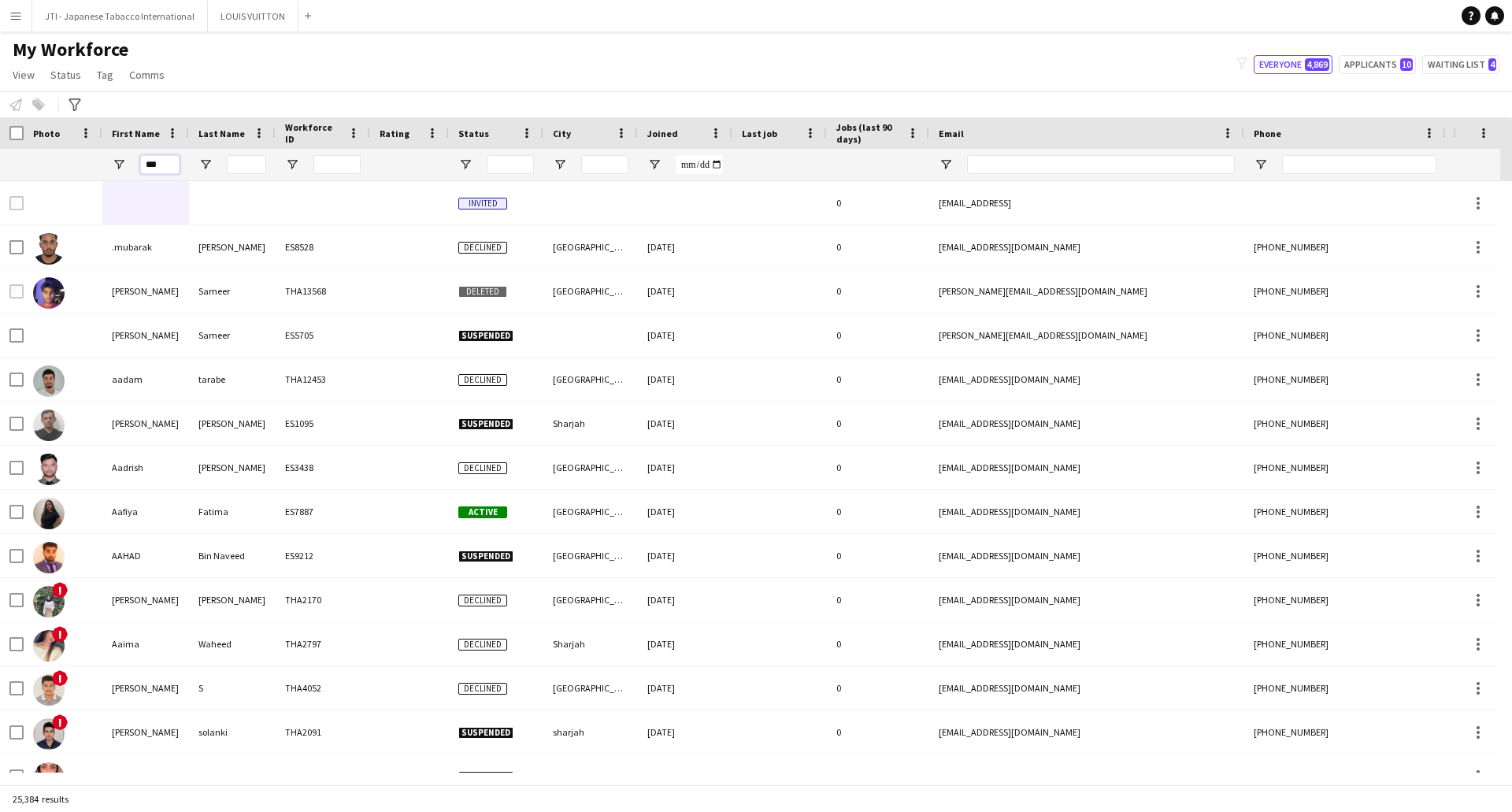
type input "****"
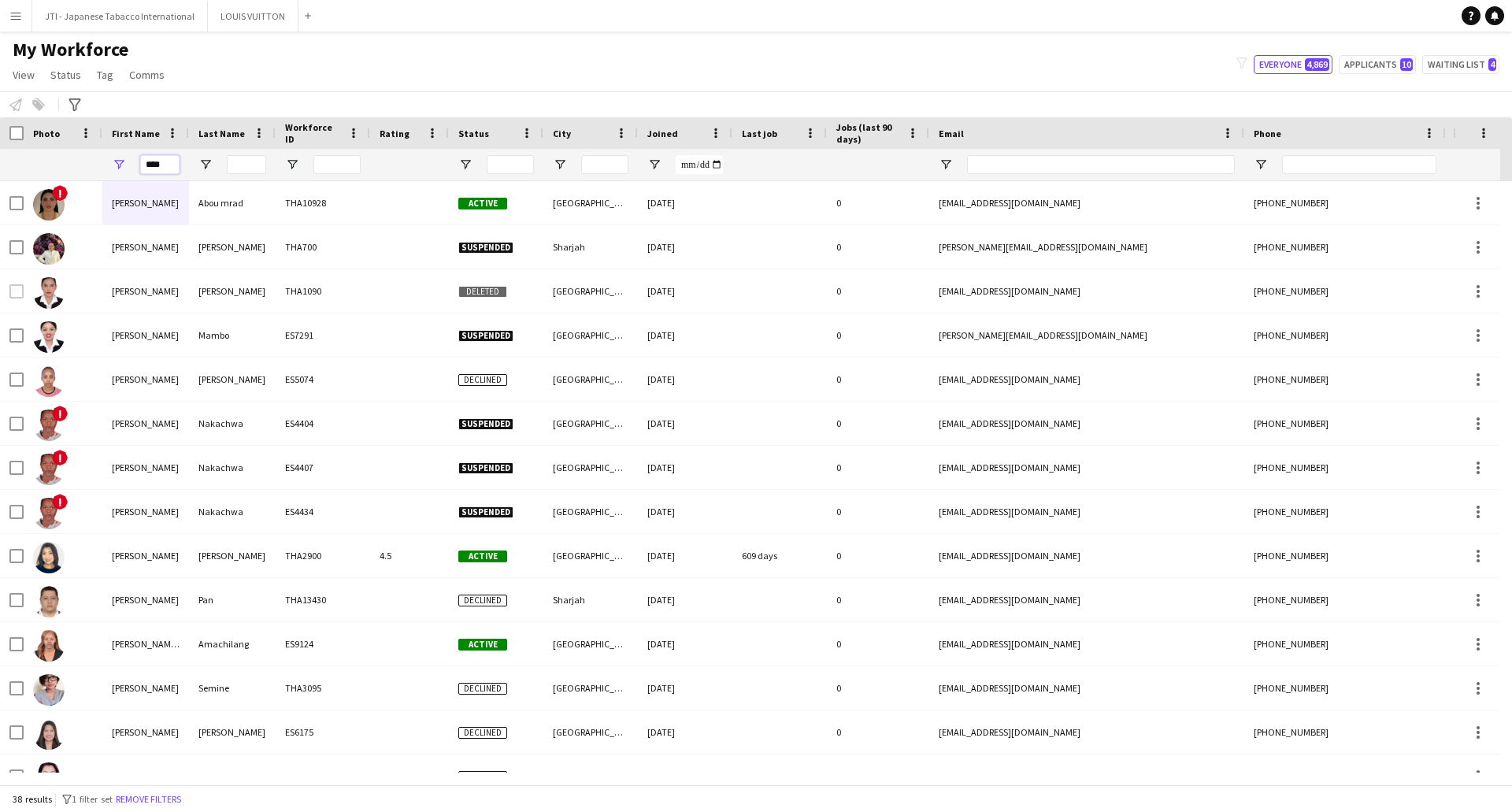
drag, startPoint x: 165, startPoint y: 168, endPoint x: 125, endPoint y: 157, distance: 41.5
click at [123, 157] on div "****" at bounding box center [146, 164] width 87 height 32
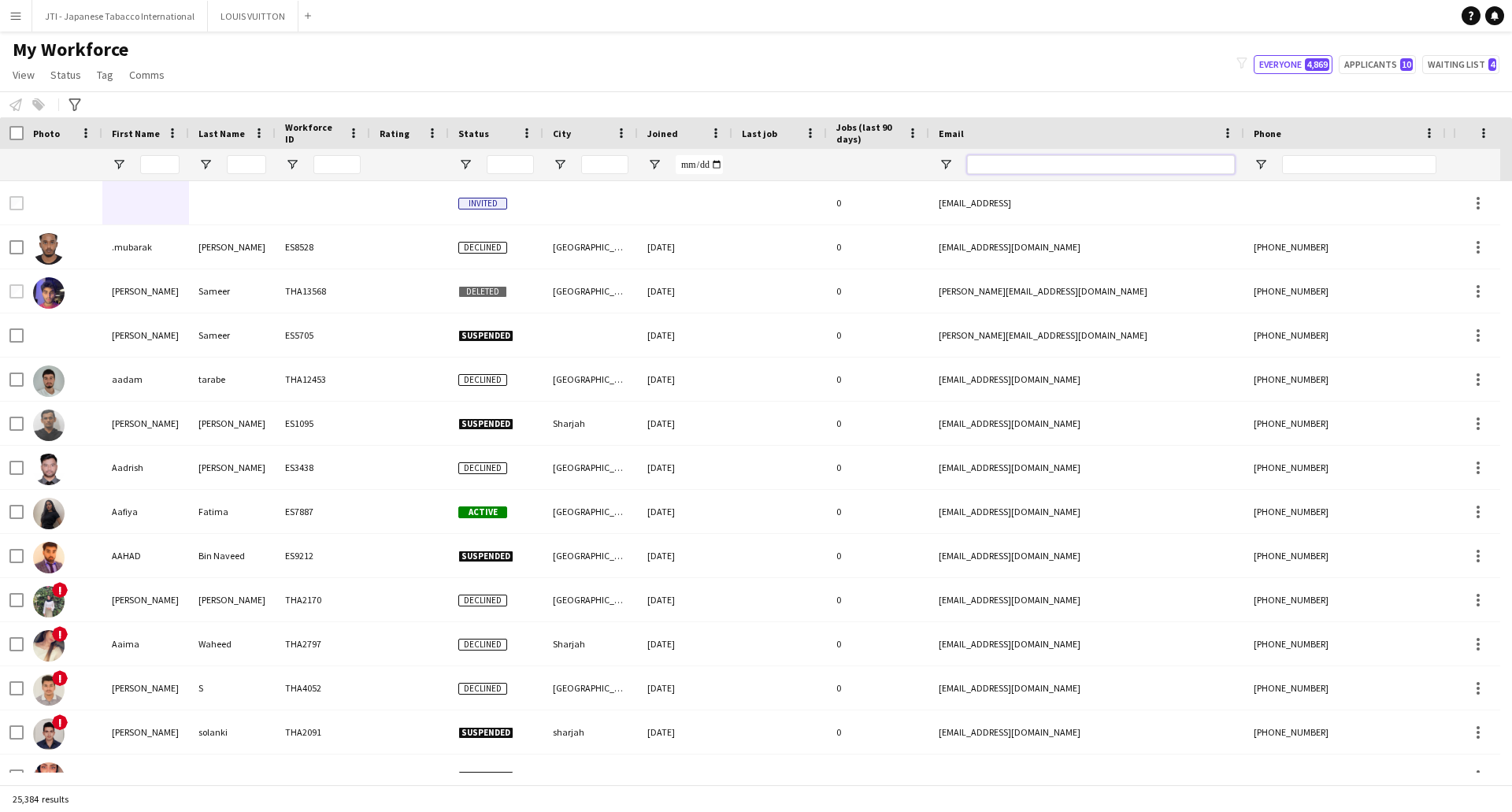
click at [977, 161] on input "Email Filter Input" at bounding box center [1101, 164] width 268 height 19
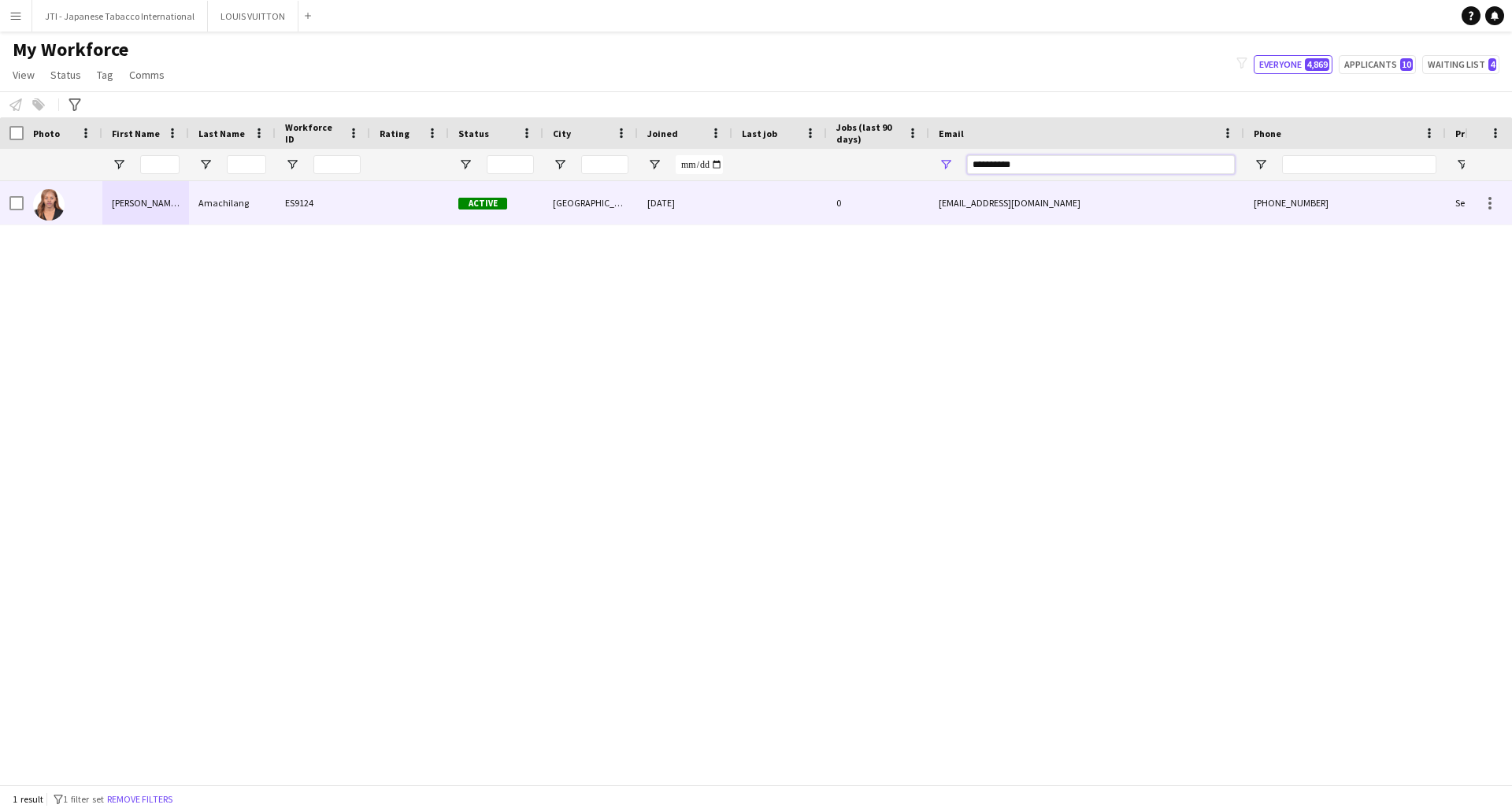
type input "**********"
click at [437, 198] on div at bounding box center [409, 203] width 78 height 43
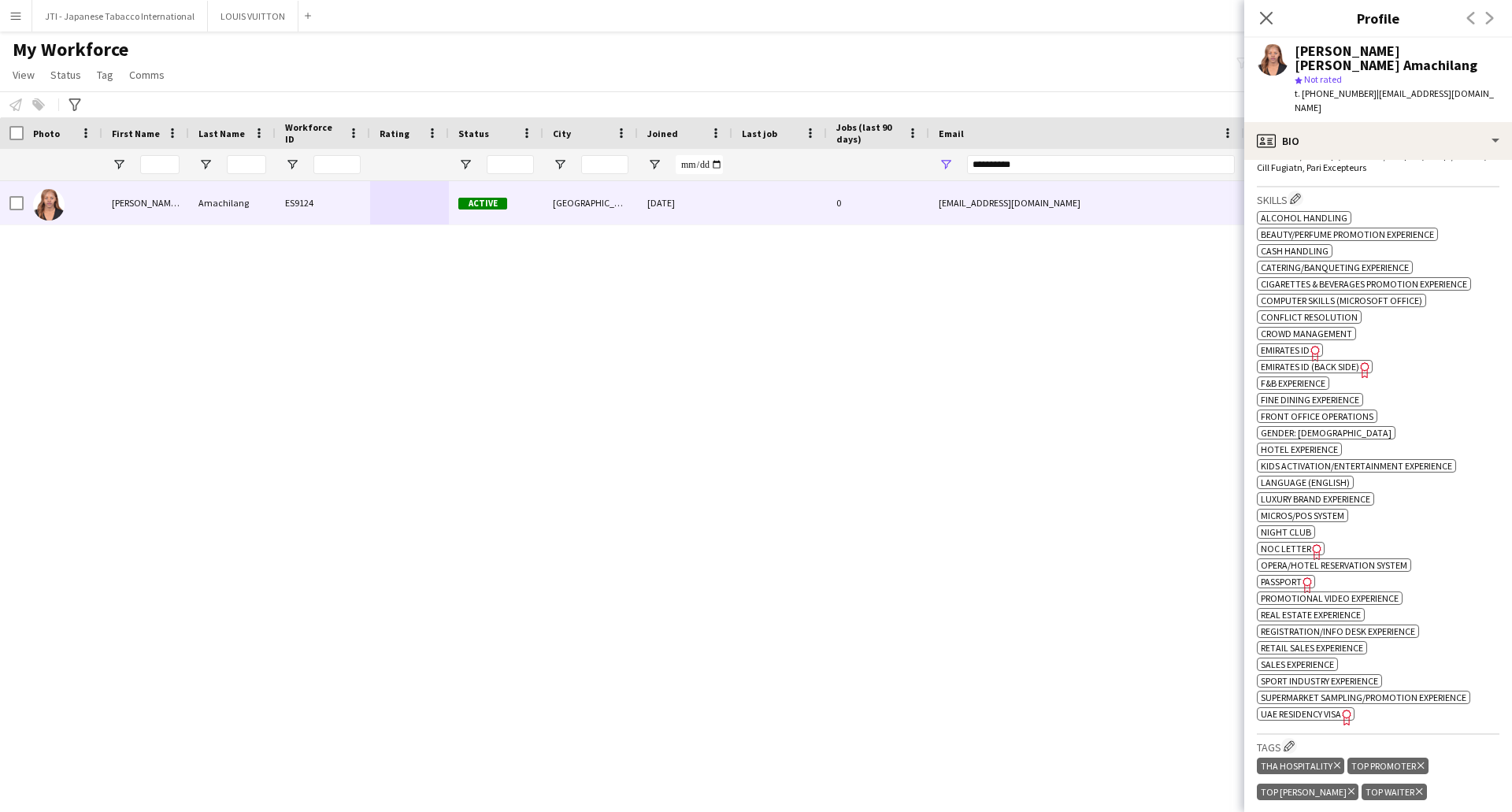
click at [1310, 345] on icon "Freelancer has uploaded a photo validation of skill. Click to see" at bounding box center [1315, 353] width 16 height 16
click at [1352, 360] on span "Emirates ID (back side)" at bounding box center [1310, 366] width 98 height 12
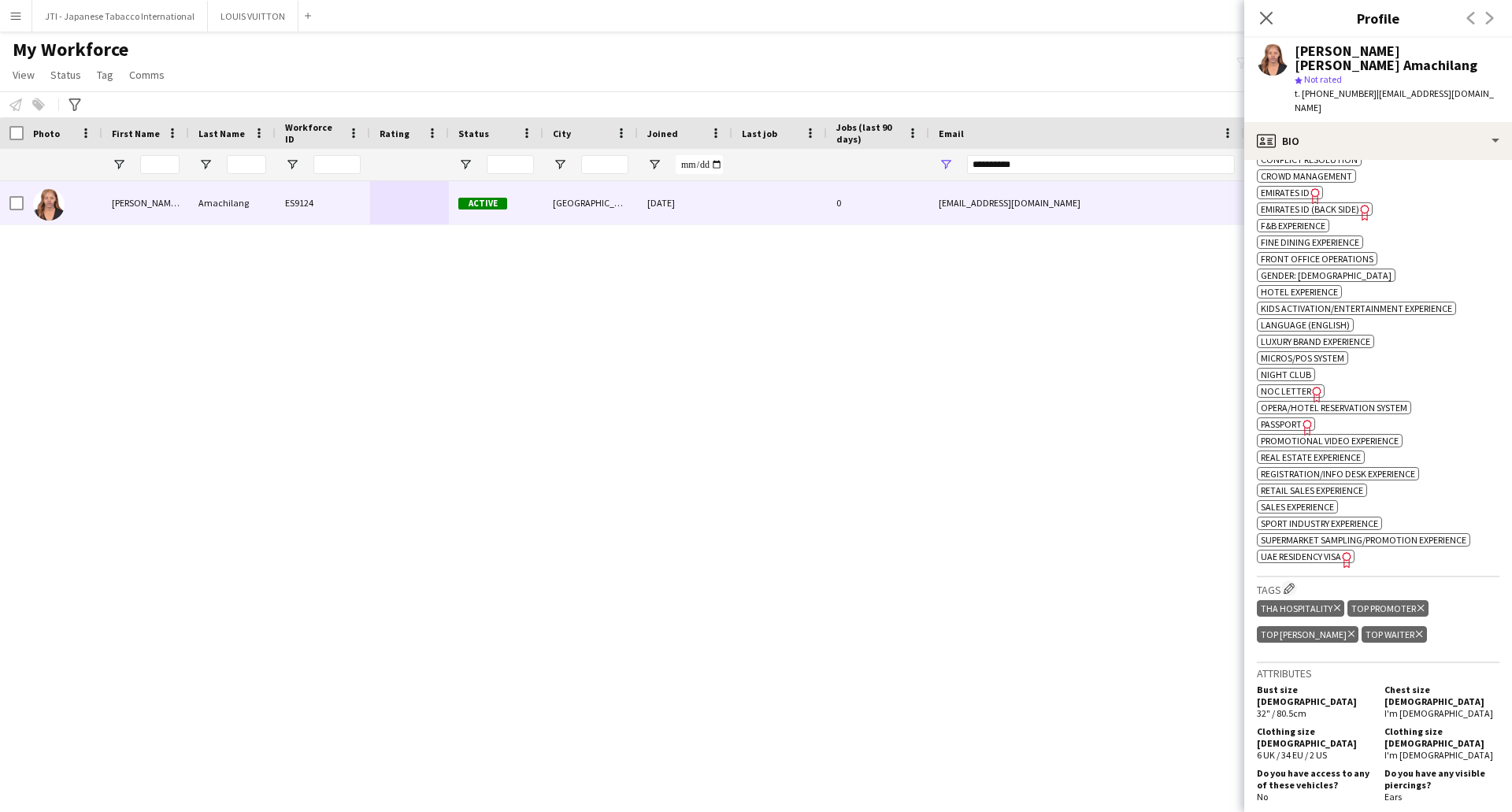
click at [1287, 418] on span "Passport" at bounding box center [1281, 424] width 41 height 12
click at [1332, 551] on span "UAE Residency Visa" at bounding box center [1301, 556] width 80 height 12
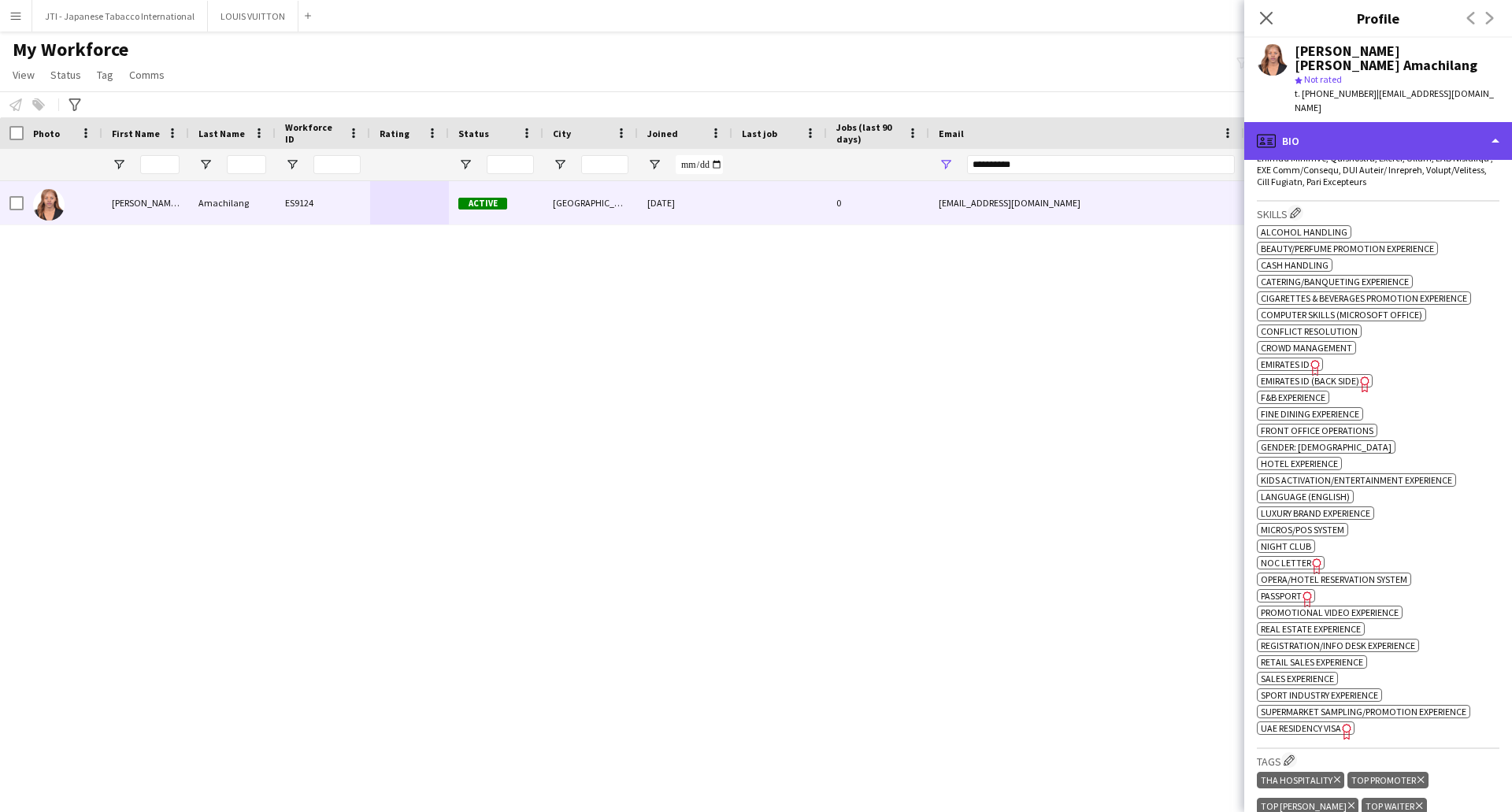
click at [1379, 122] on div "profile Bio" at bounding box center [1378, 141] width 268 height 38
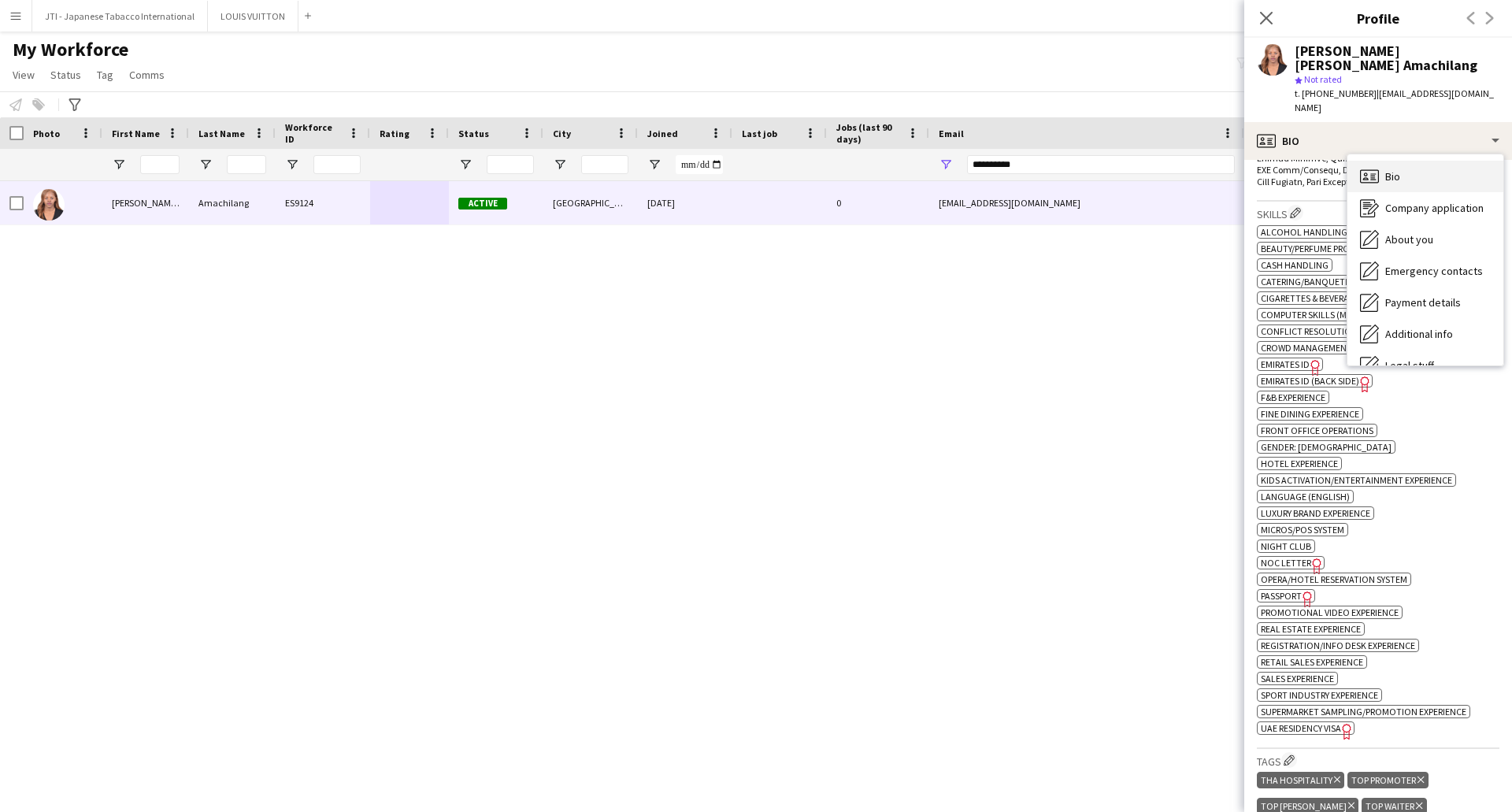
click at [1388, 160] on div "Bio Bio" at bounding box center [1425, 176] width 156 height 32
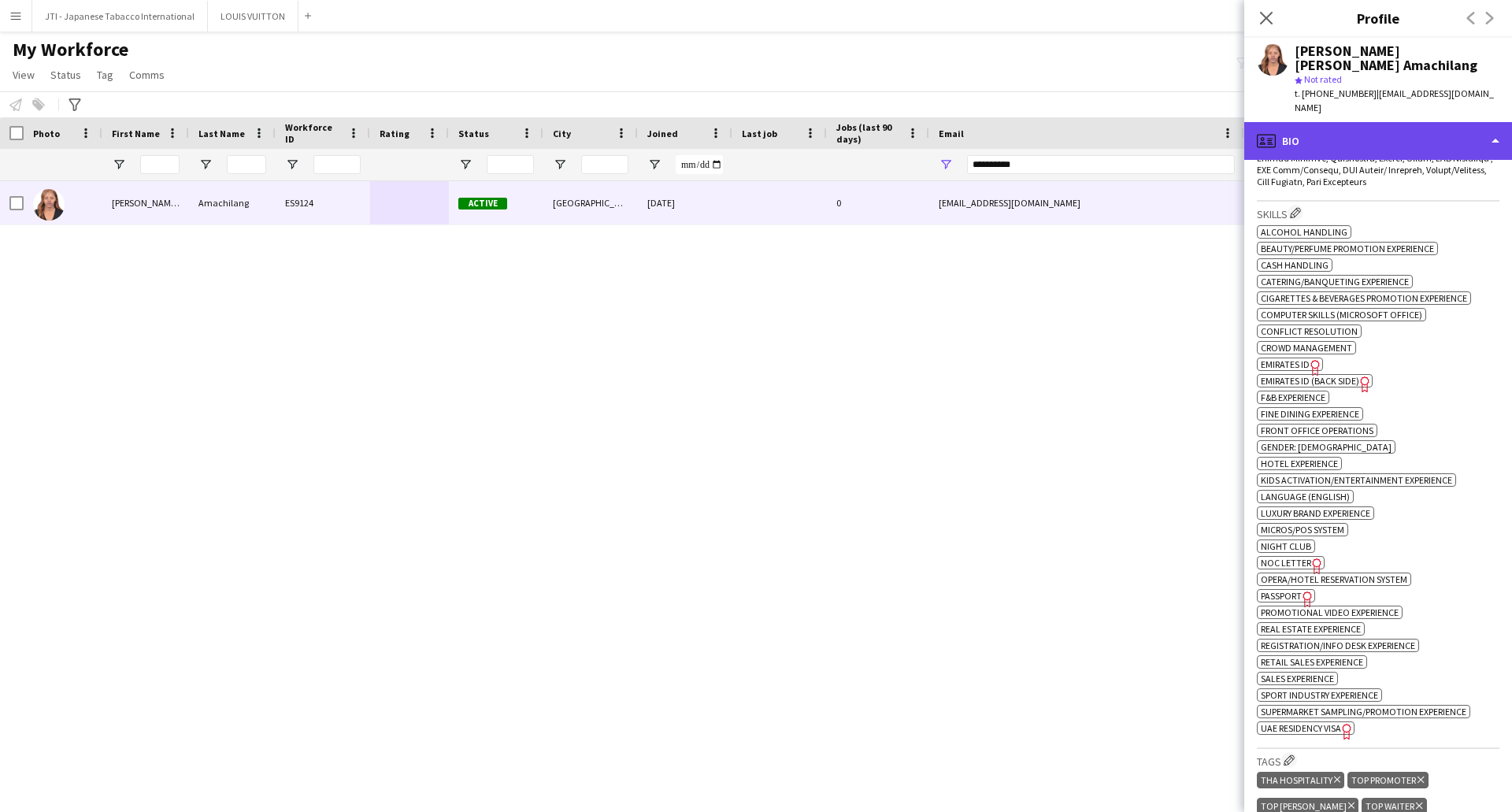
click at [1411, 122] on div "profile Bio" at bounding box center [1378, 141] width 268 height 38
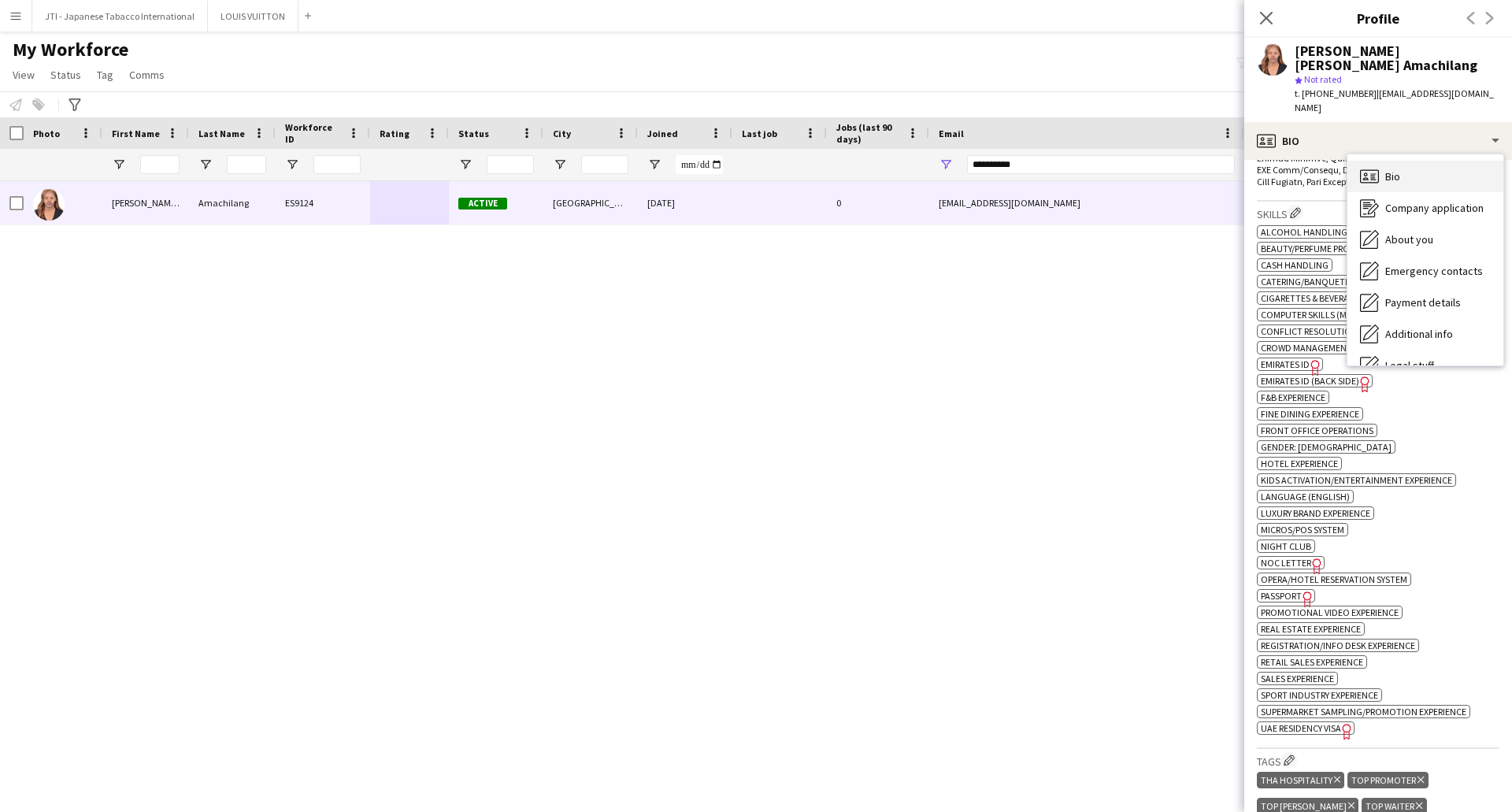
click at [1411, 160] on div "Bio Bio" at bounding box center [1425, 176] width 156 height 32
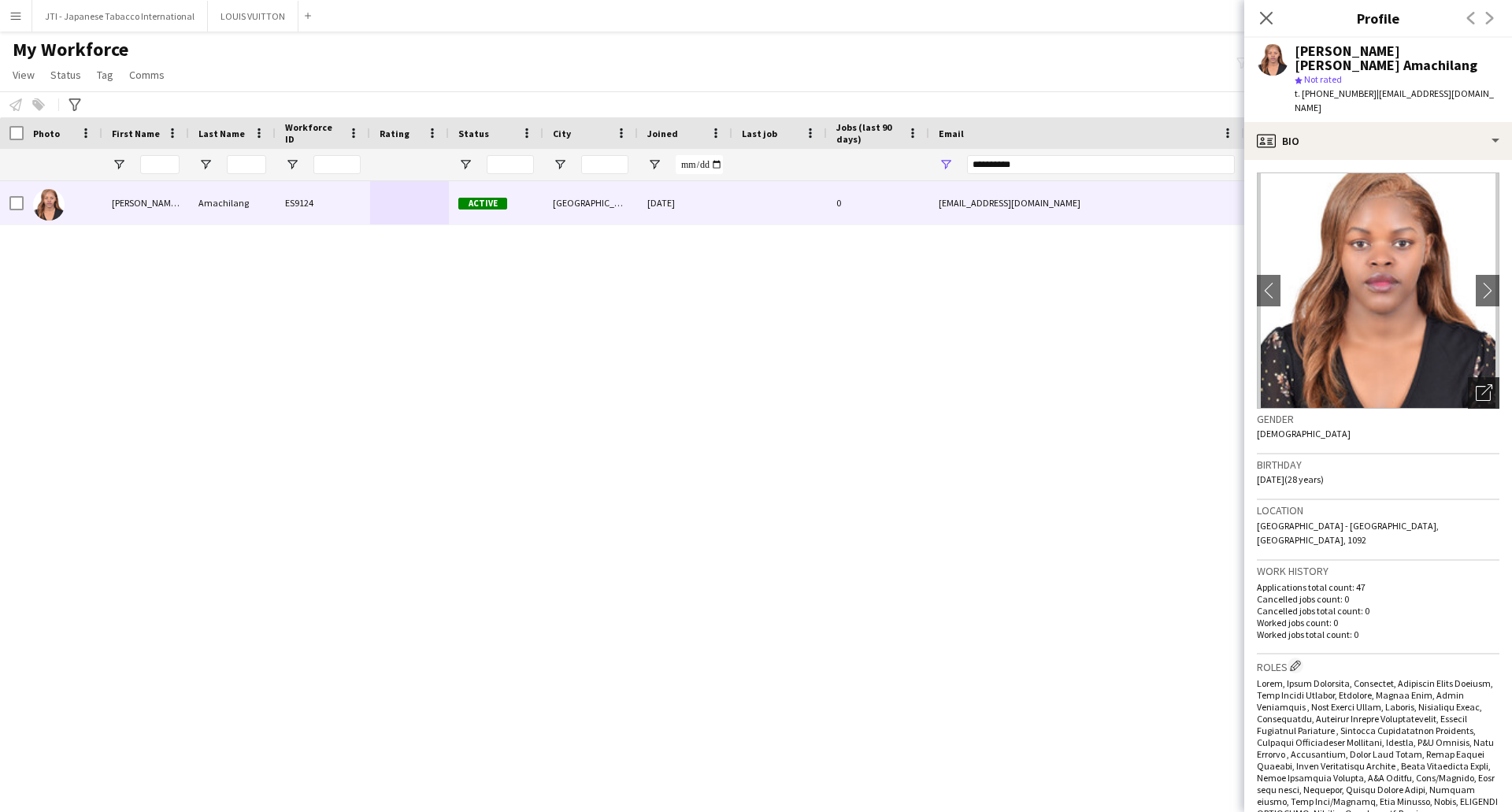
click at [1476, 386] on icon at bounding box center [1483, 393] width 15 height 15
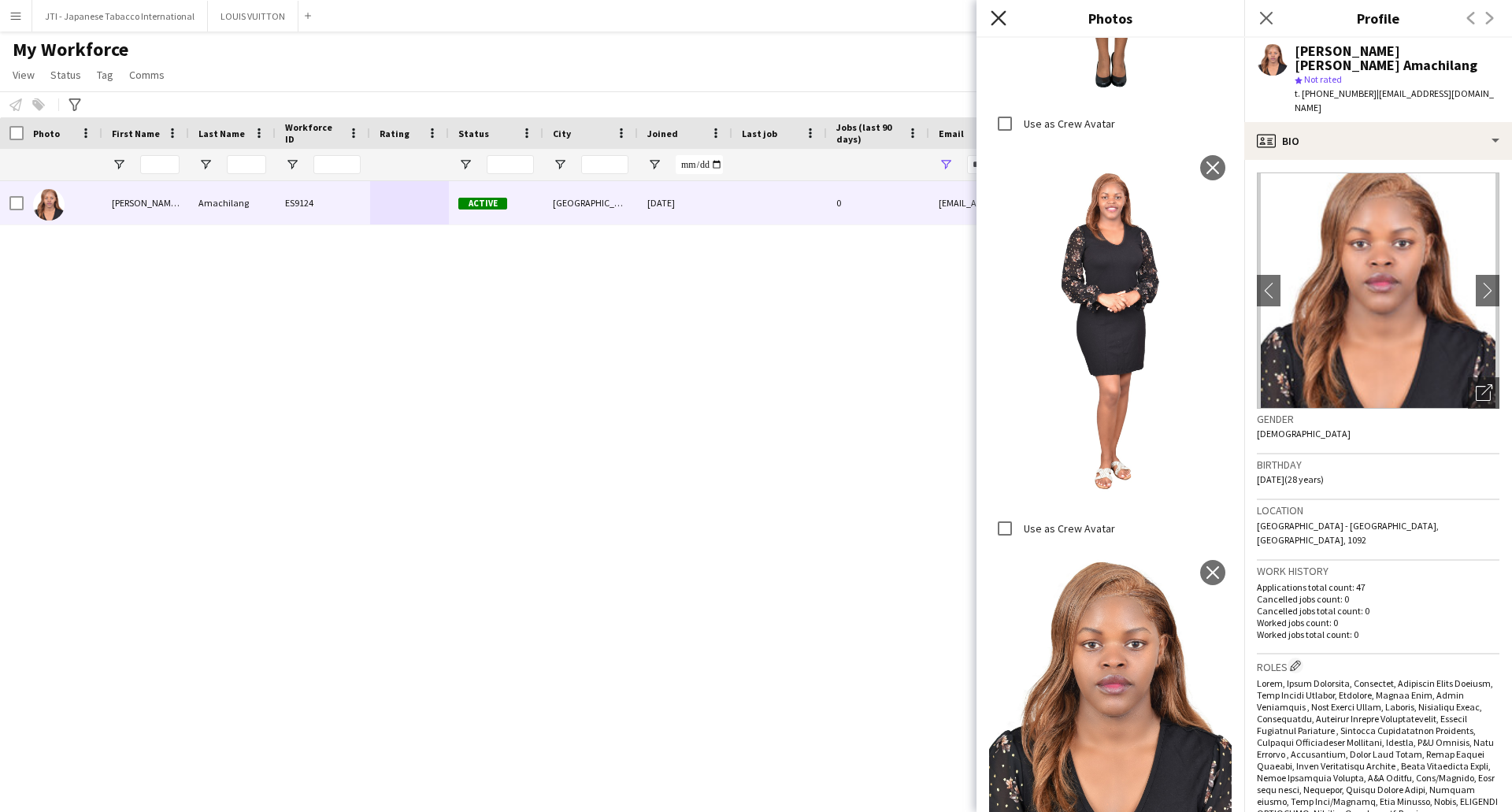
click at [992, 22] on icon "Close pop-in" at bounding box center [998, 17] width 15 height 15
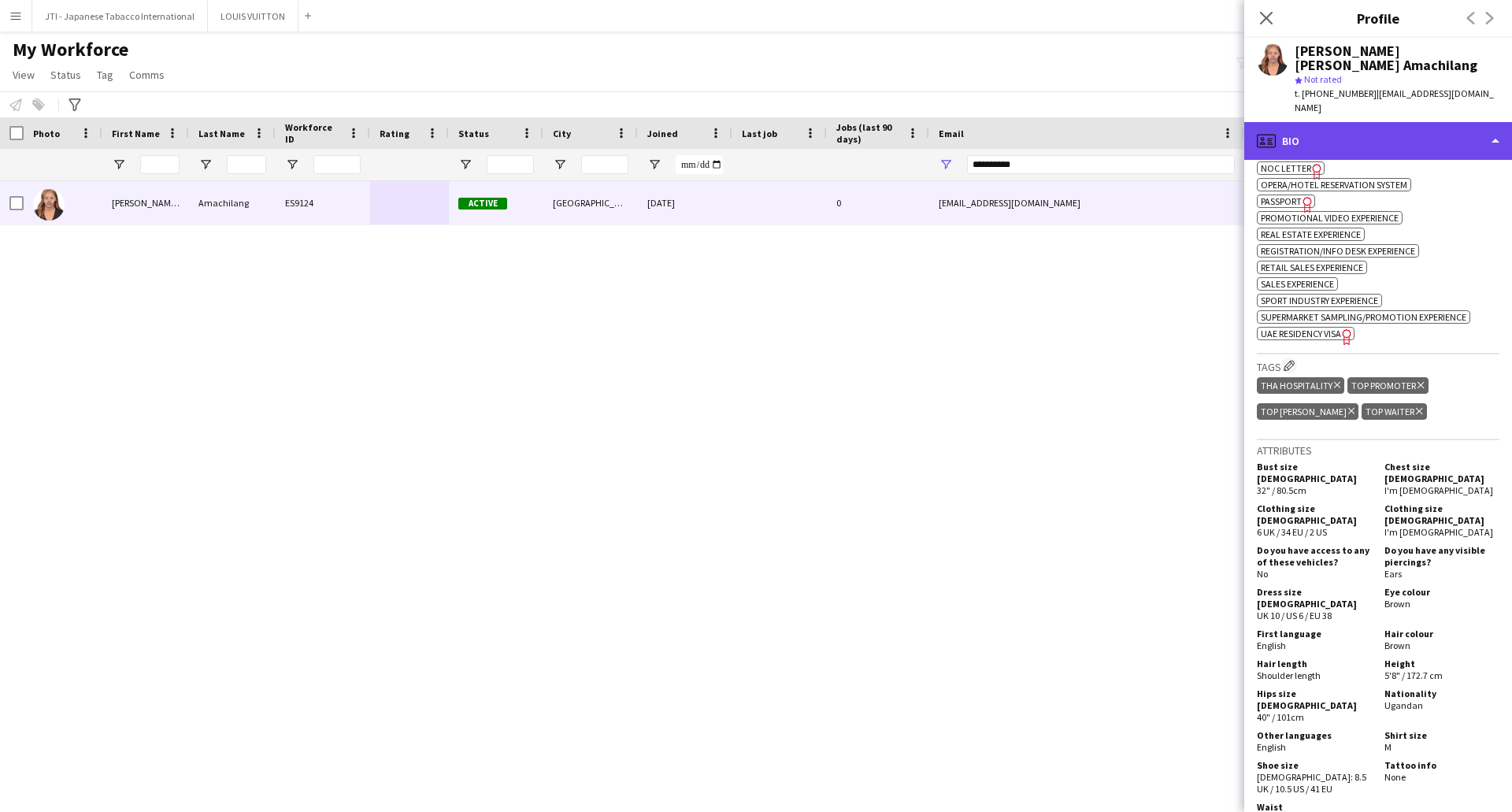
click at [1342, 122] on div "profile Bio" at bounding box center [1378, 141] width 268 height 38
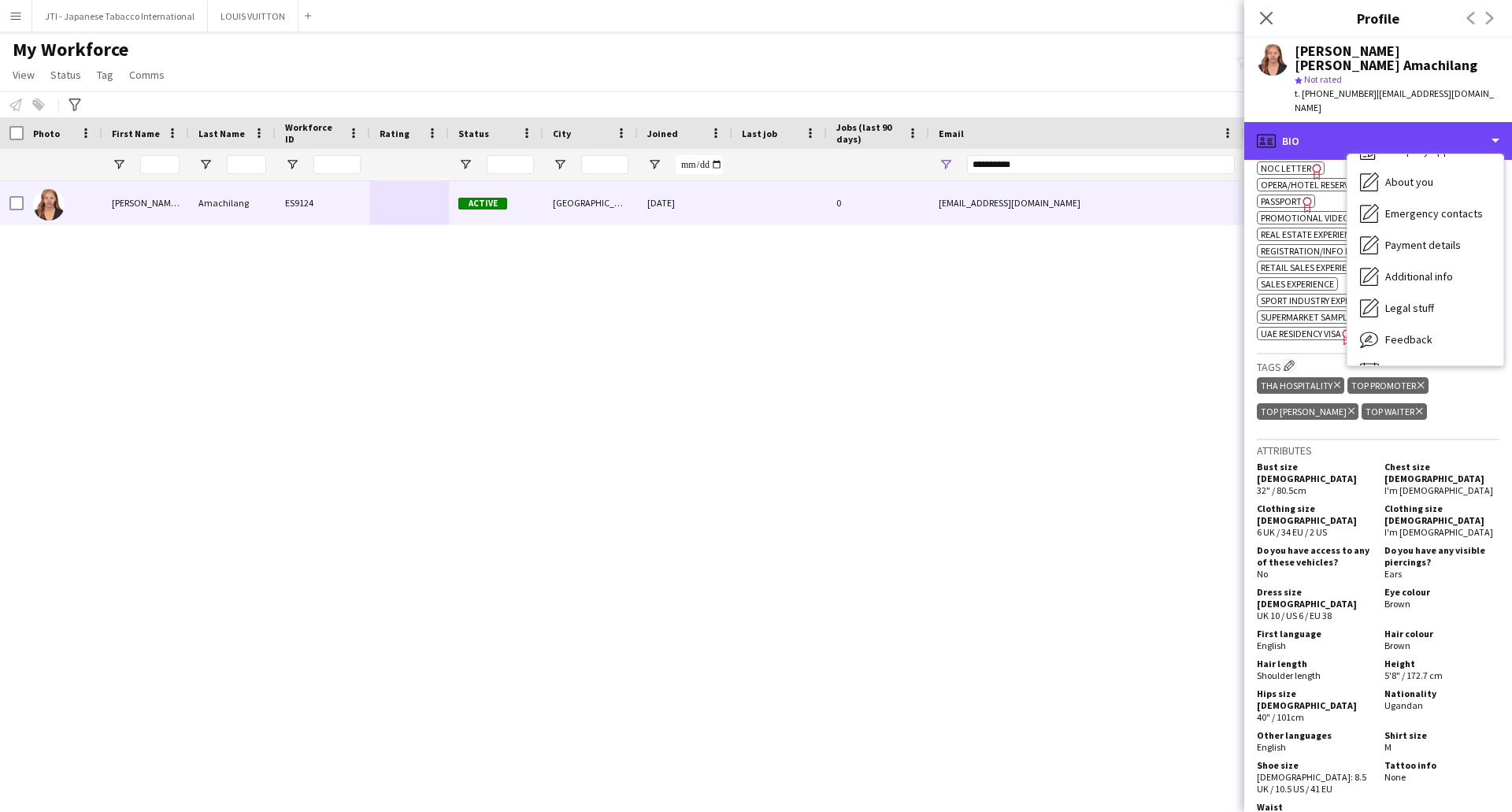
scroll to position [85, 0]
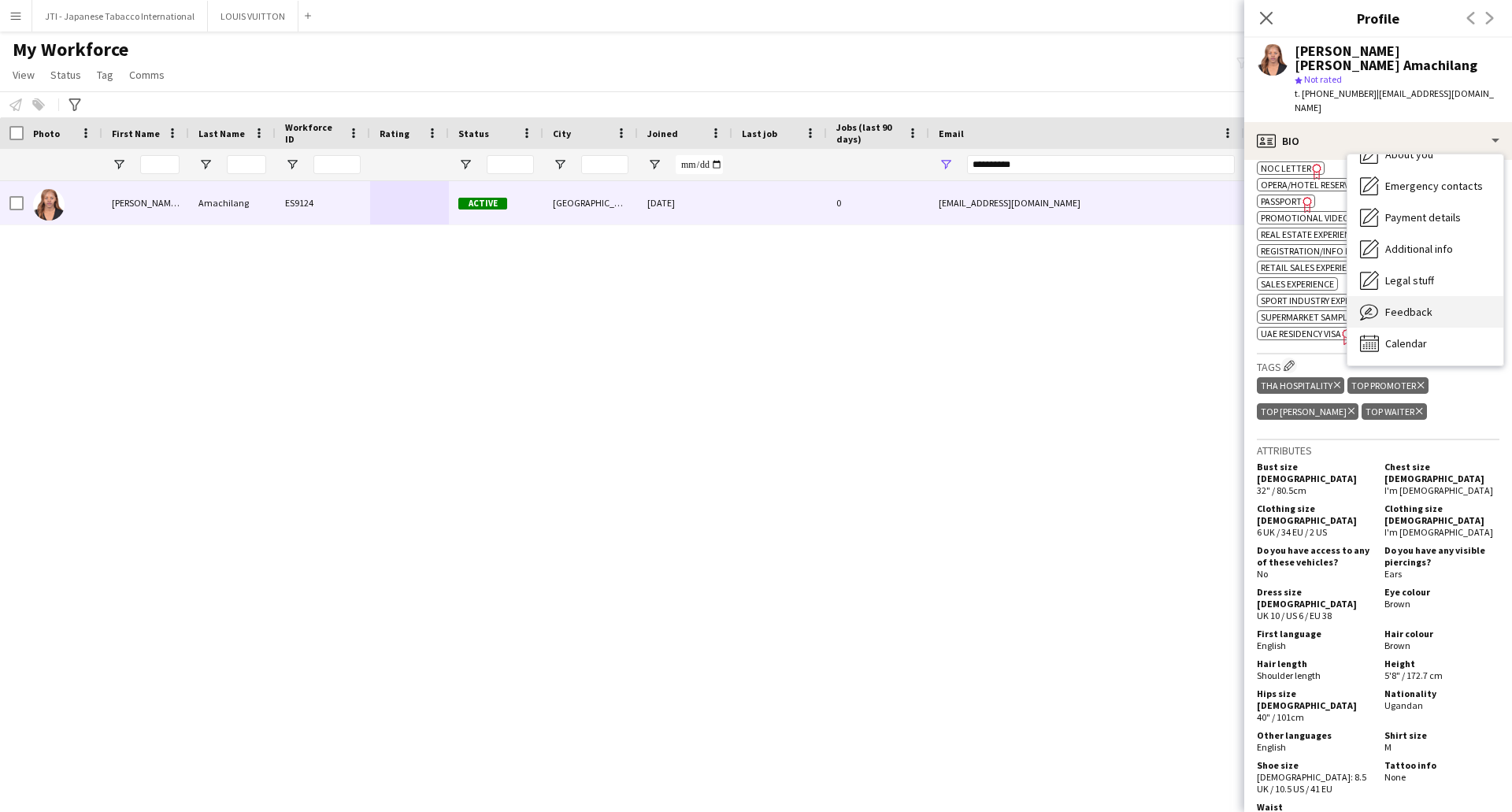
click at [1409, 296] on div "Feedback Feedback" at bounding box center [1425, 311] width 156 height 32
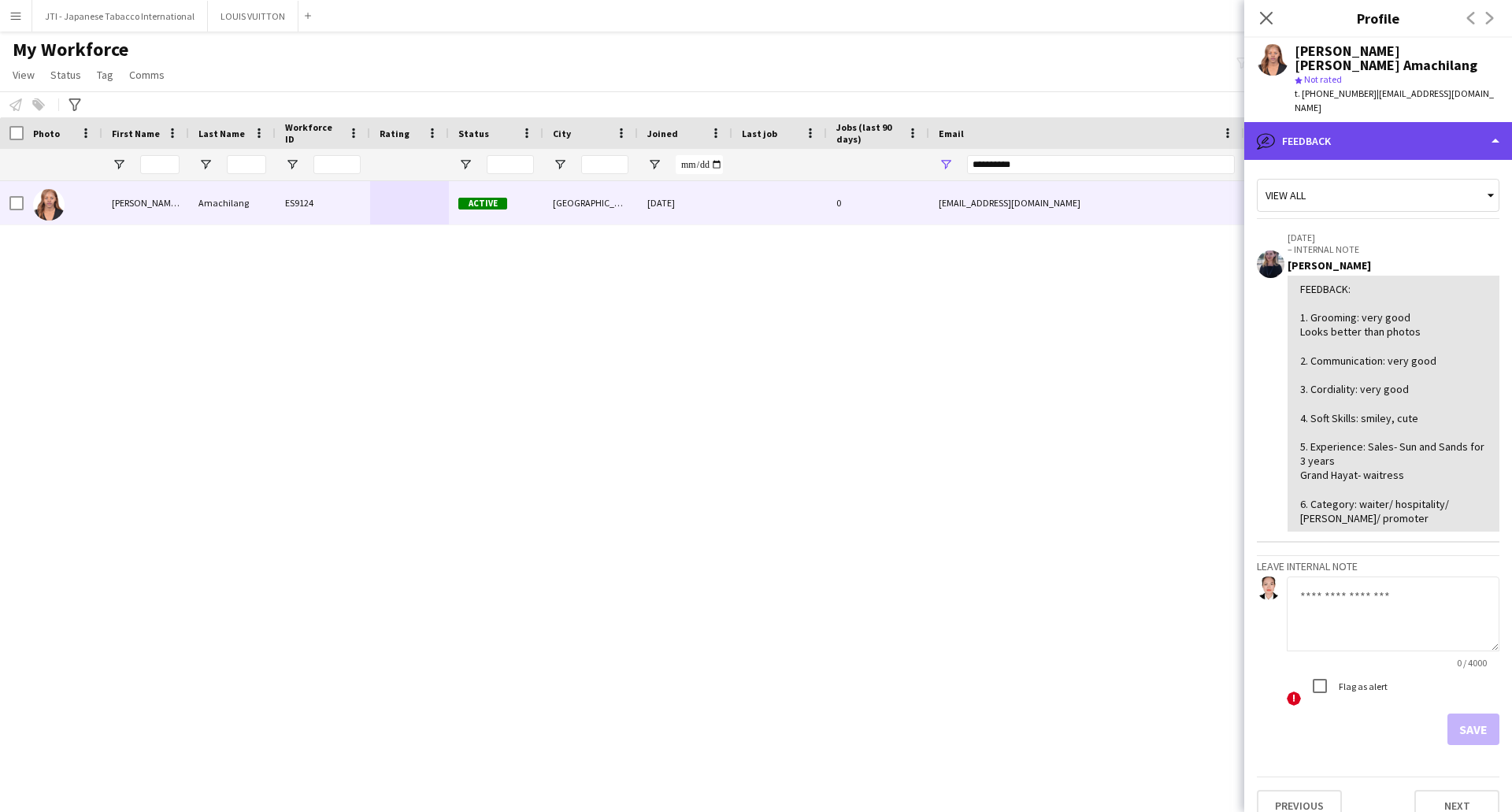
click at [1389, 122] on div "bubble-pencil Feedback" at bounding box center [1378, 141] width 268 height 38
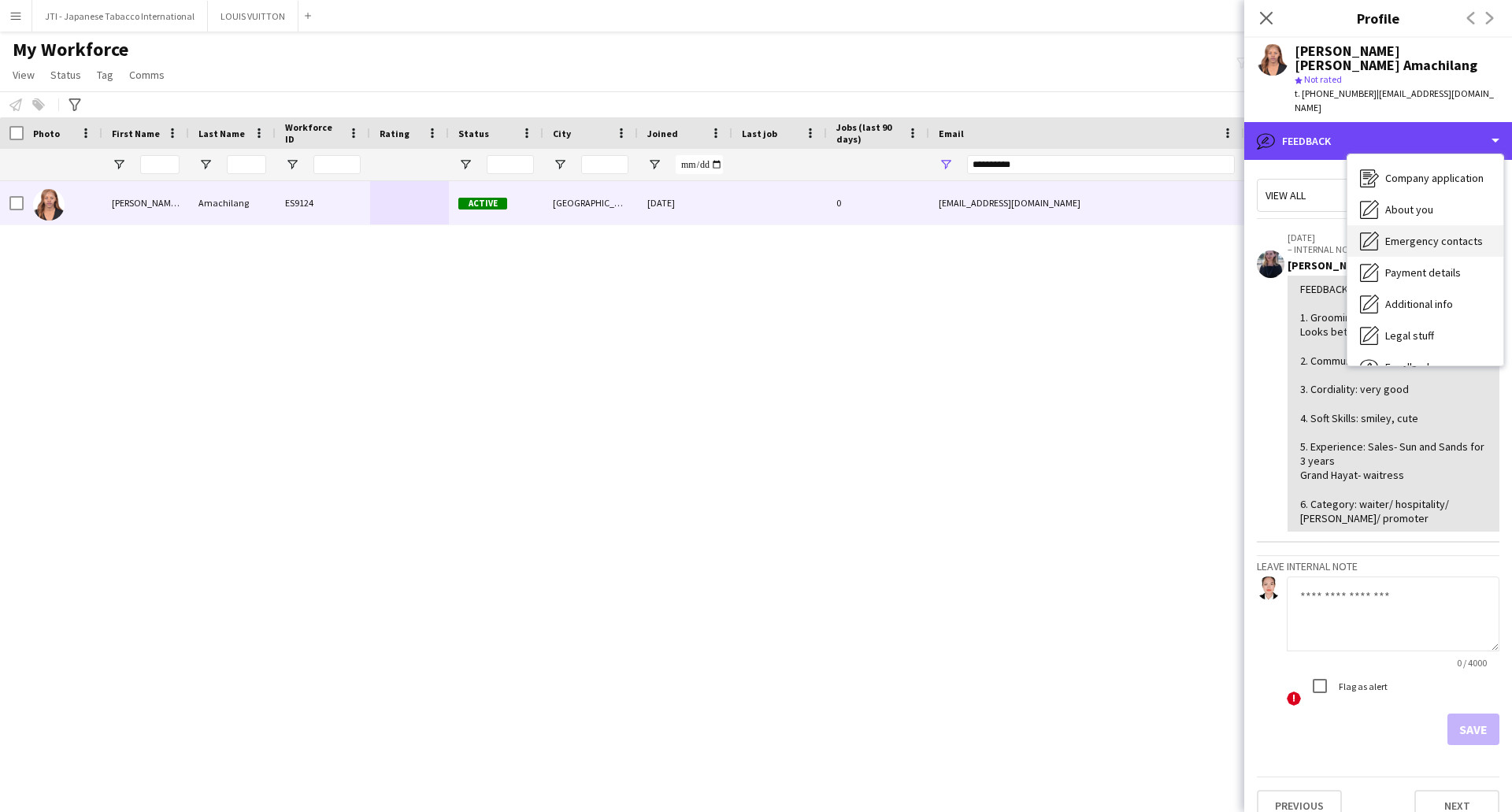
scroll to position [0, 0]
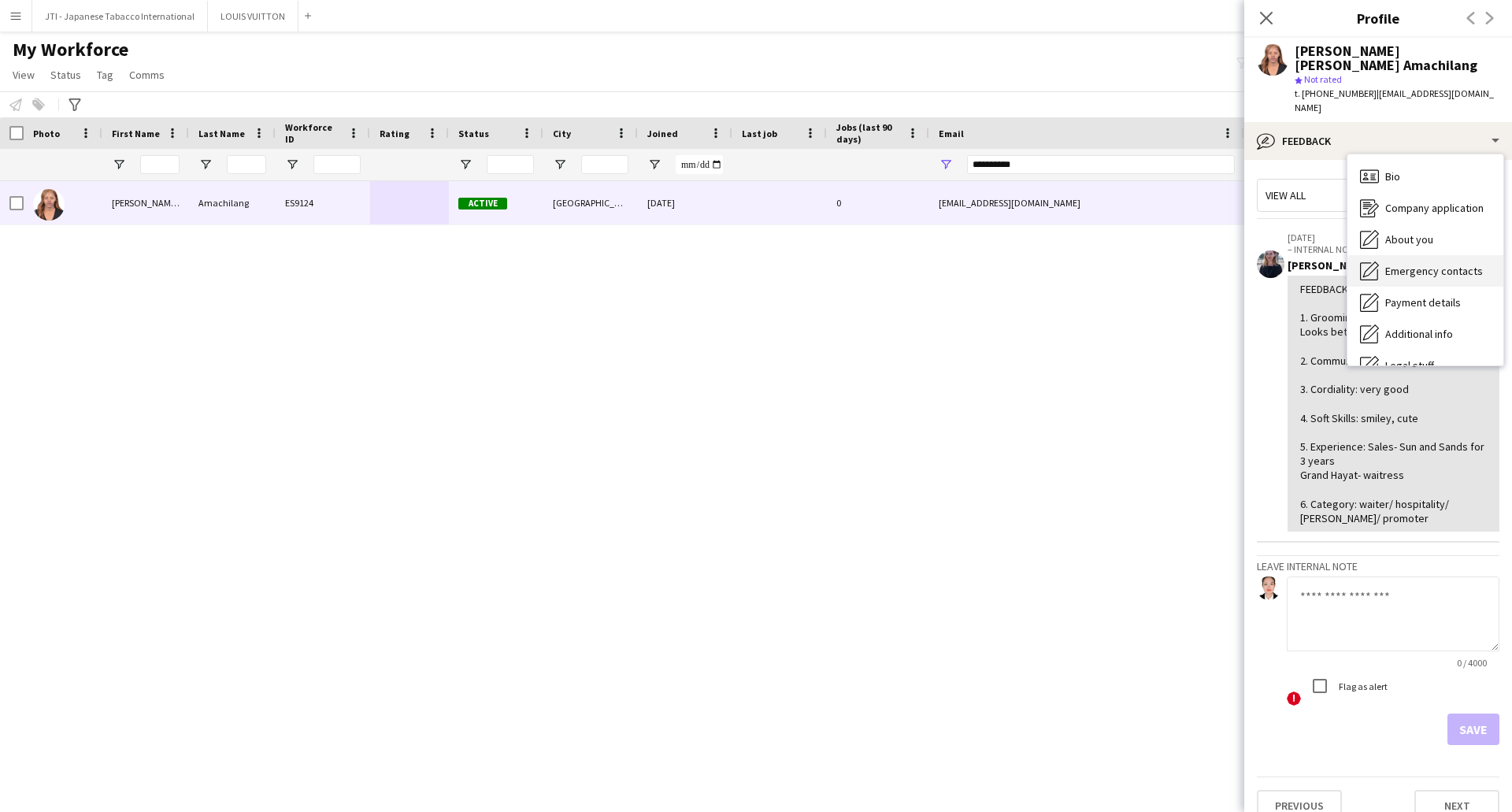
click at [1406, 160] on div "Bio Bio" at bounding box center [1425, 176] width 156 height 32
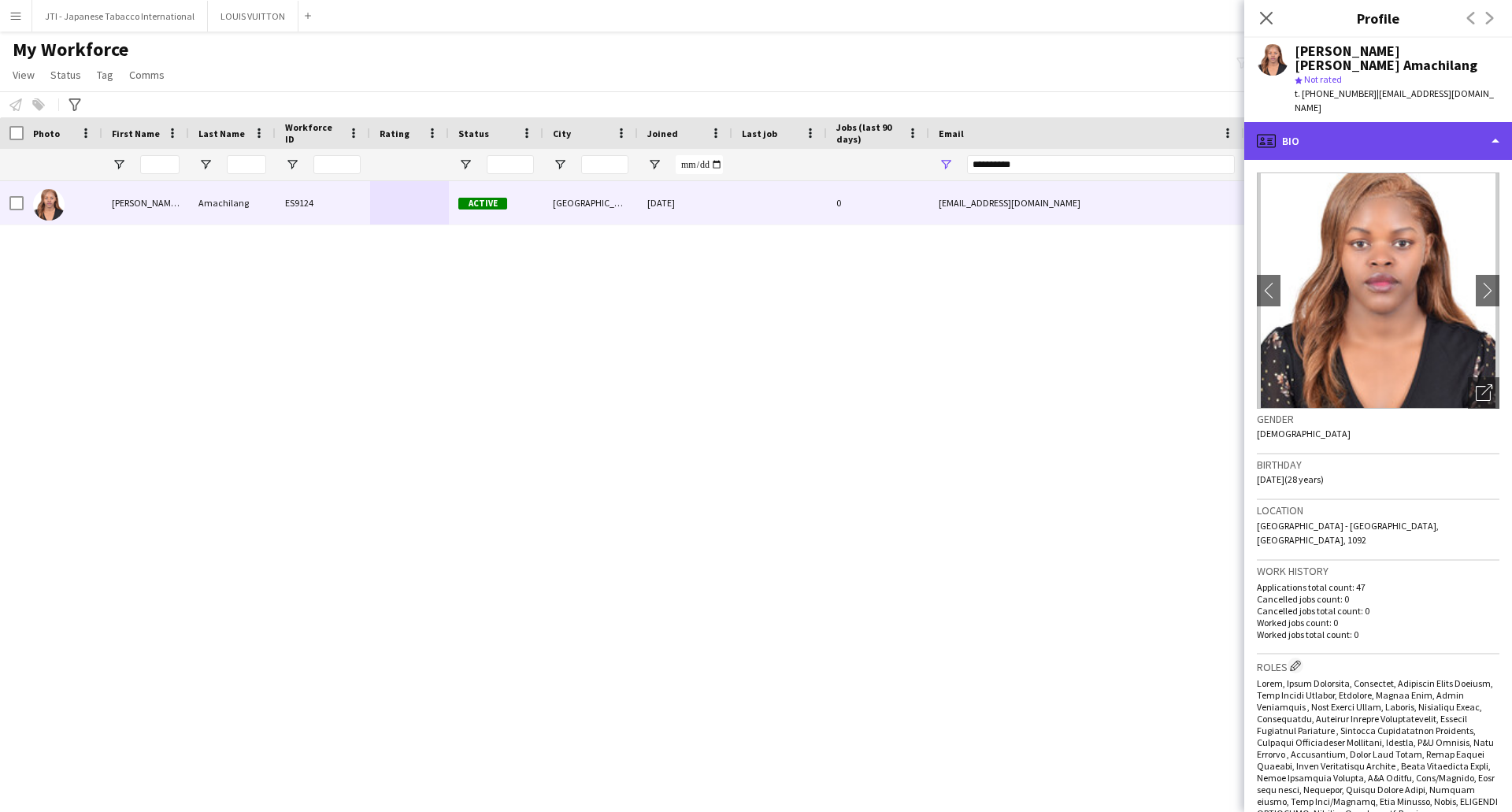
click at [1407, 122] on div "profile Bio" at bounding box center [1378, 141] width 268 height 38
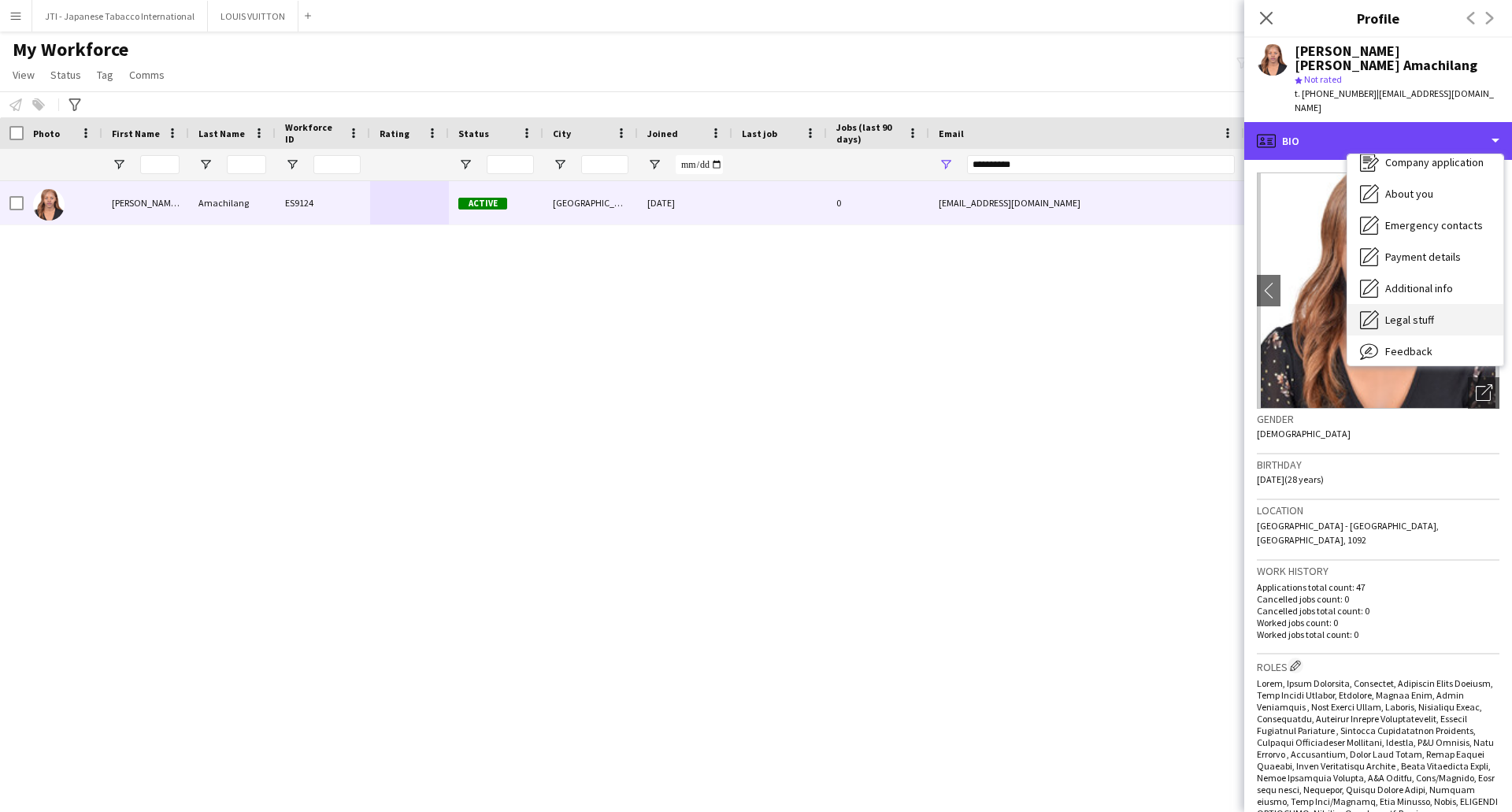
scroll to position [85, 0]
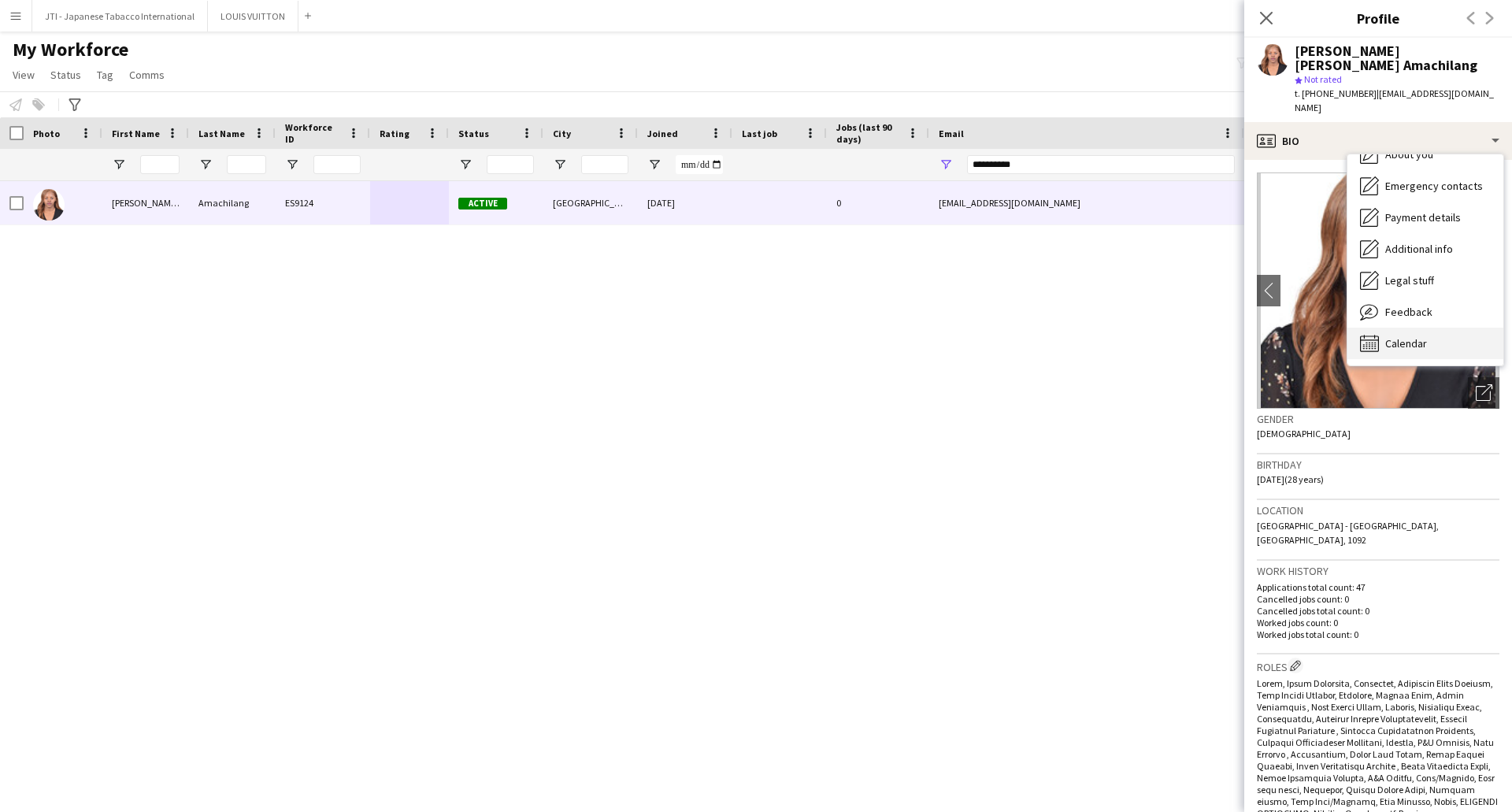
click at [1422, 327] on div "Calendar Calendar" at bounding box center [1425, 342] width 156 height 32
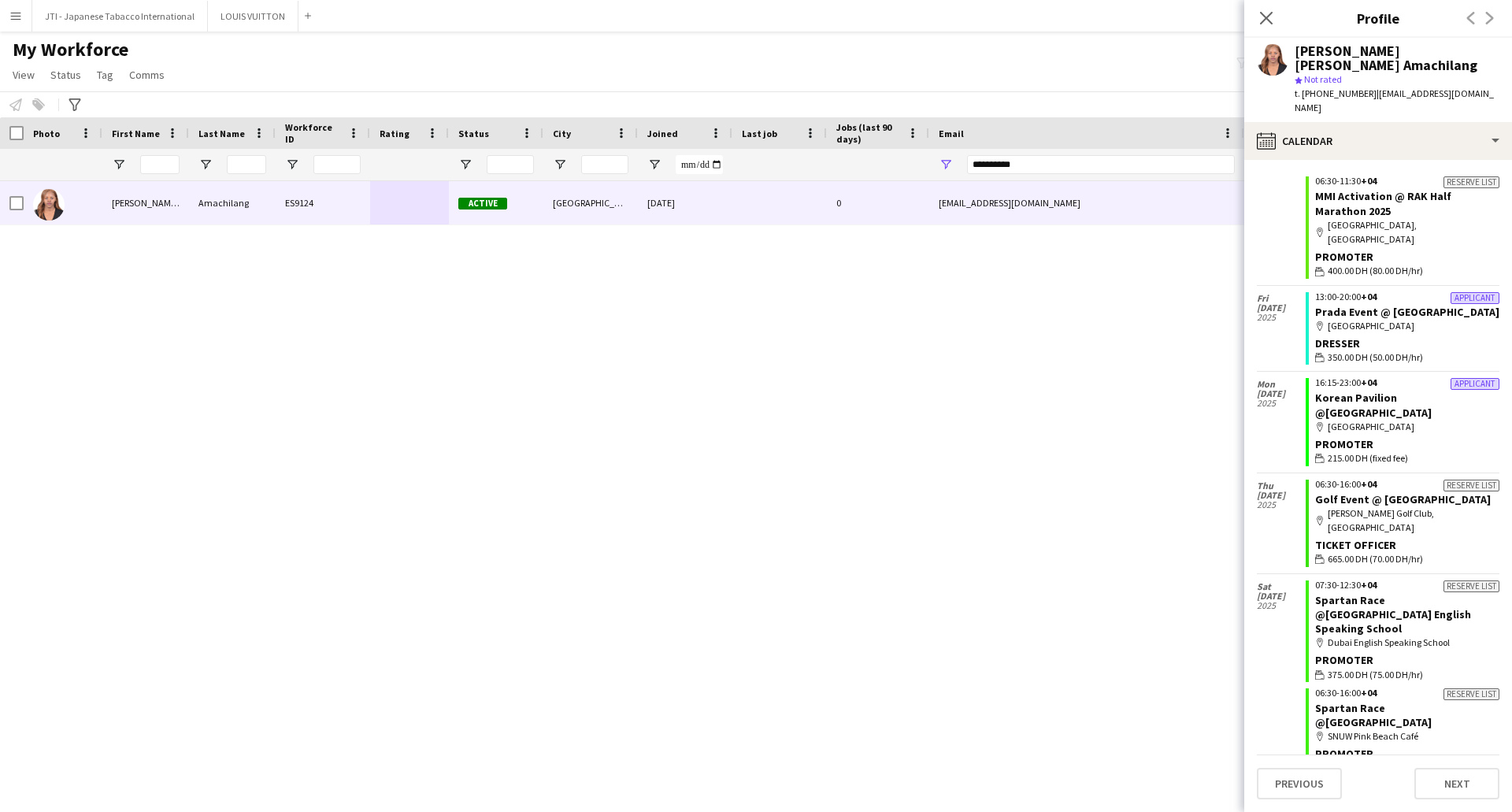
scroll to position [4429, 0]
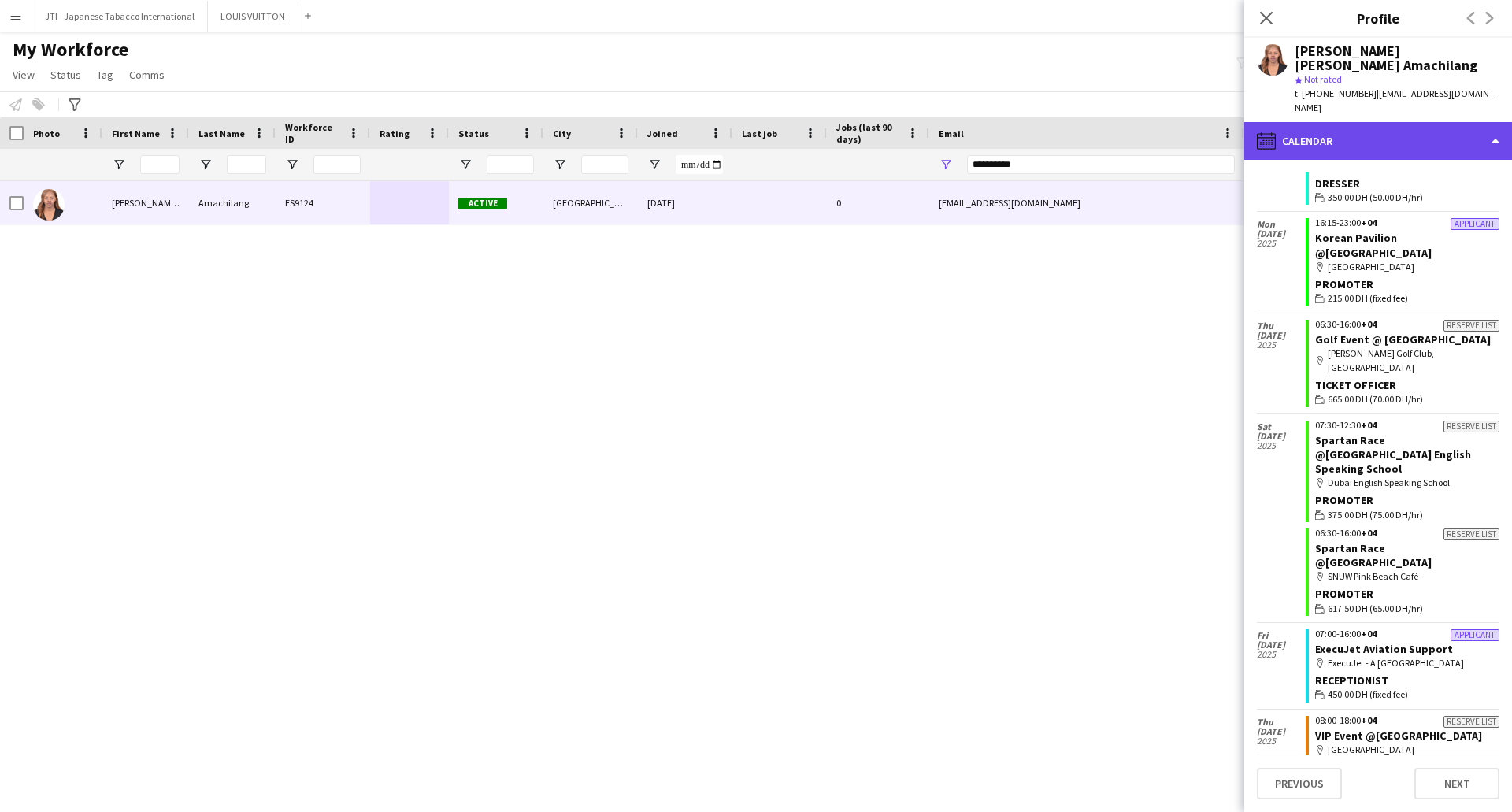
click at [1356, 122] on div "calendar-full Calendar" at bounding box center [1378, 141] width 268 height 38
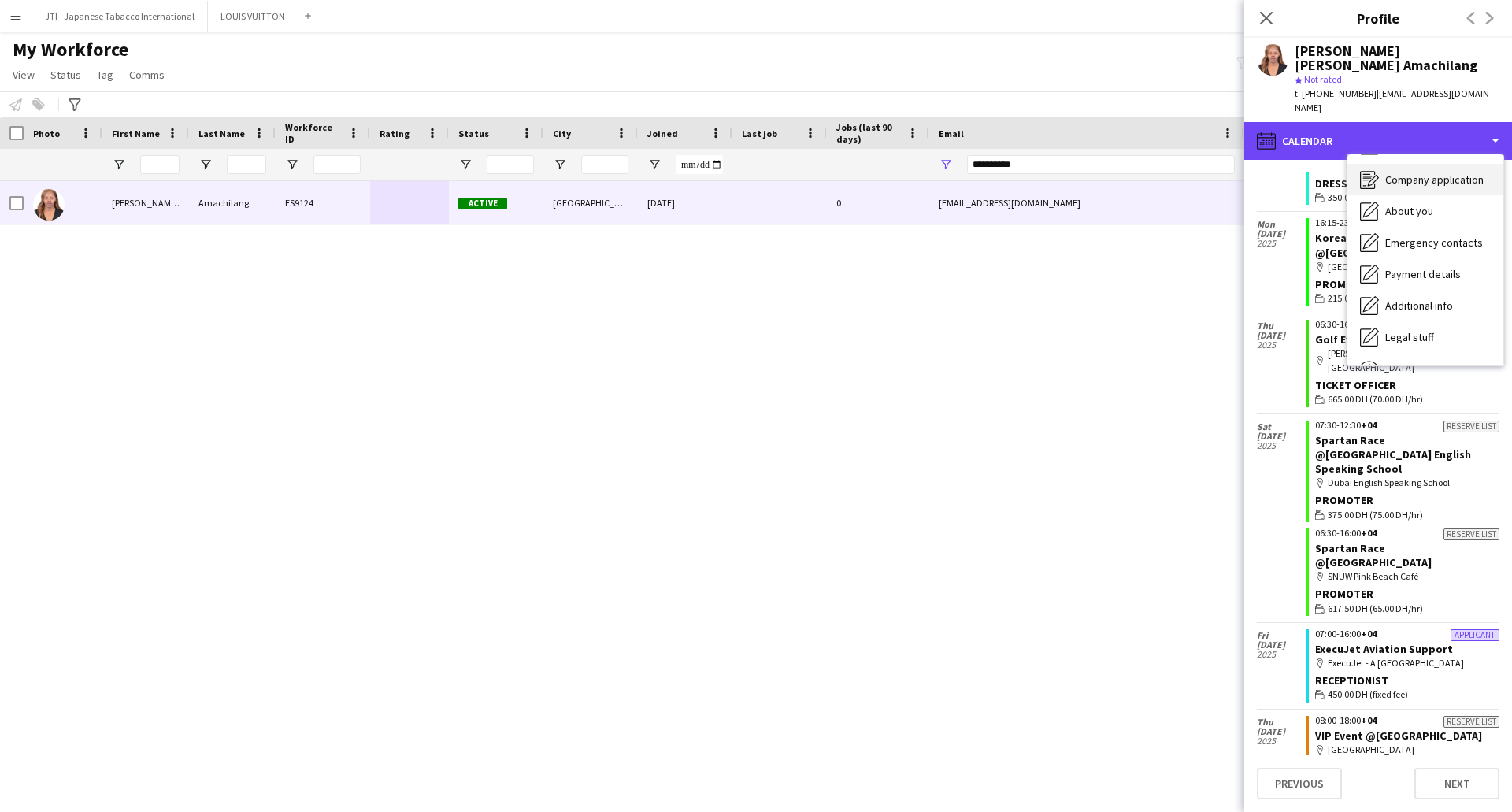
scroll to position [0, 0]
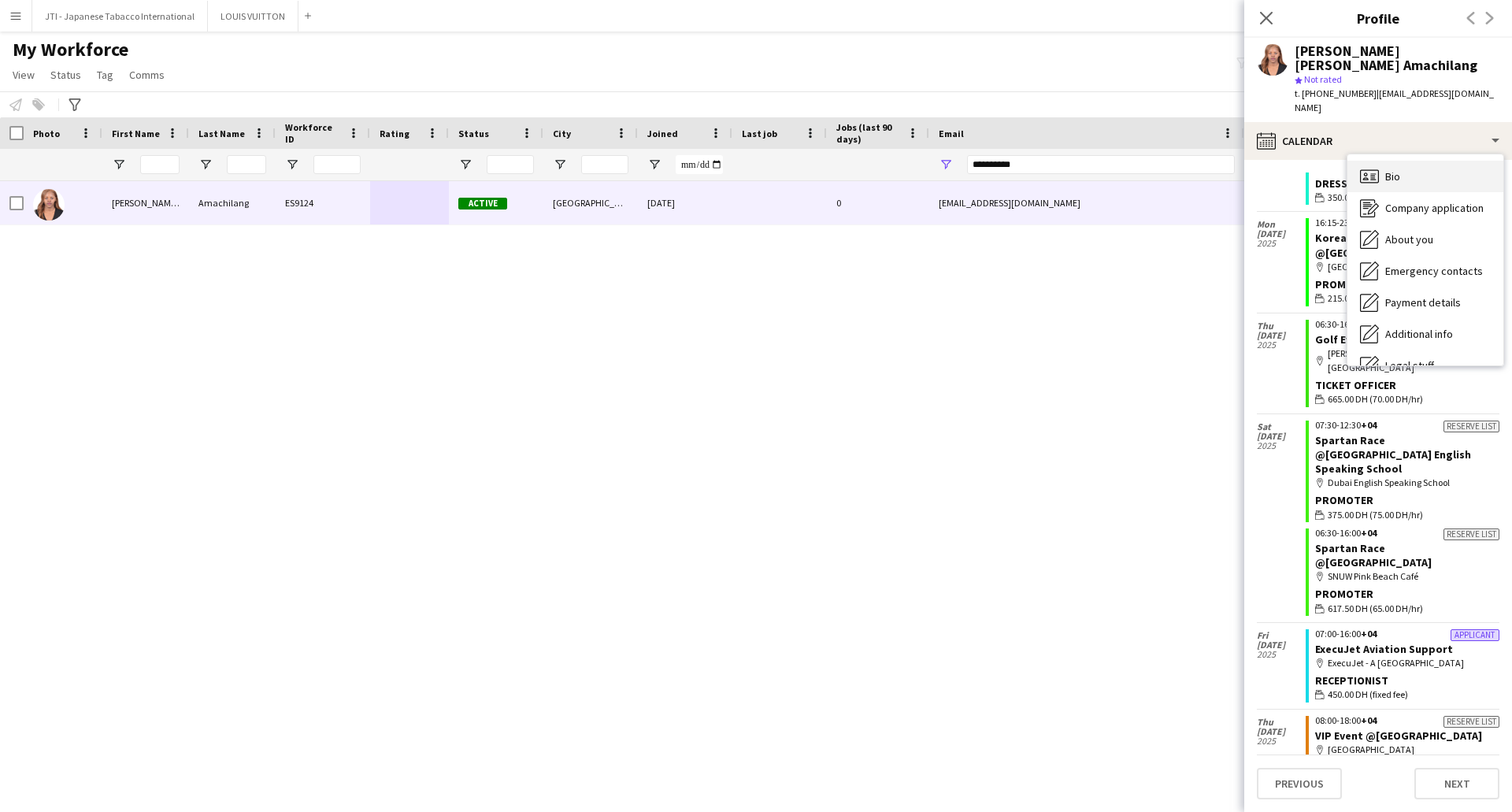
click at [1431, 160] on div "Bio Bio" at bounding box center [1425, 176] width 156 height 32
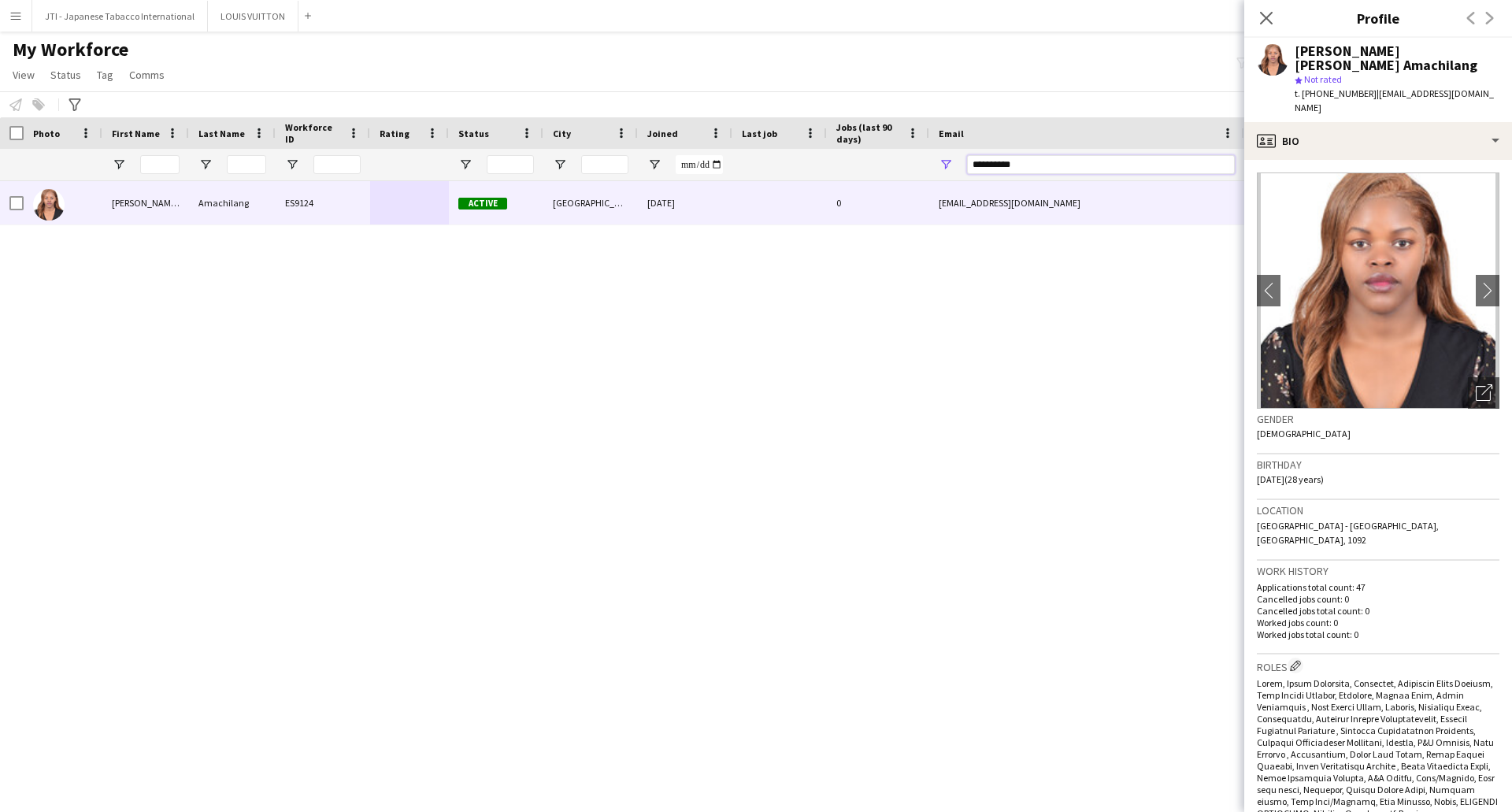
drag, startPoint x: 806, startPoint y: 160, endPoint x: 759, endPoint y: 154, distance: 47.4
click at [762, 156] on div at bounding box center [854, 164] width 1708 height 32
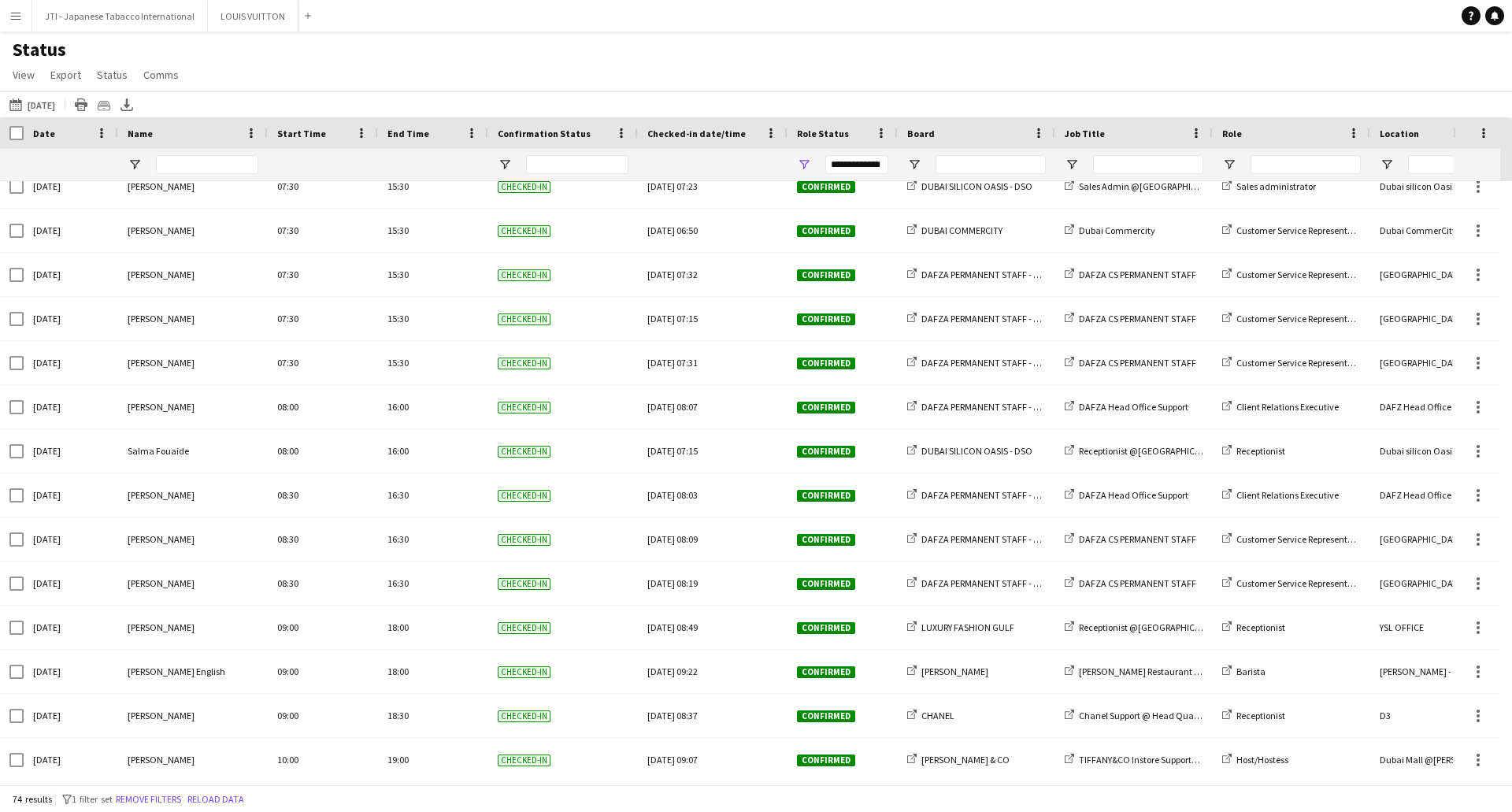
scroll to position [1024, 0]
